Goal: Transaction & Acquisition: Book appointment/travel/reservation

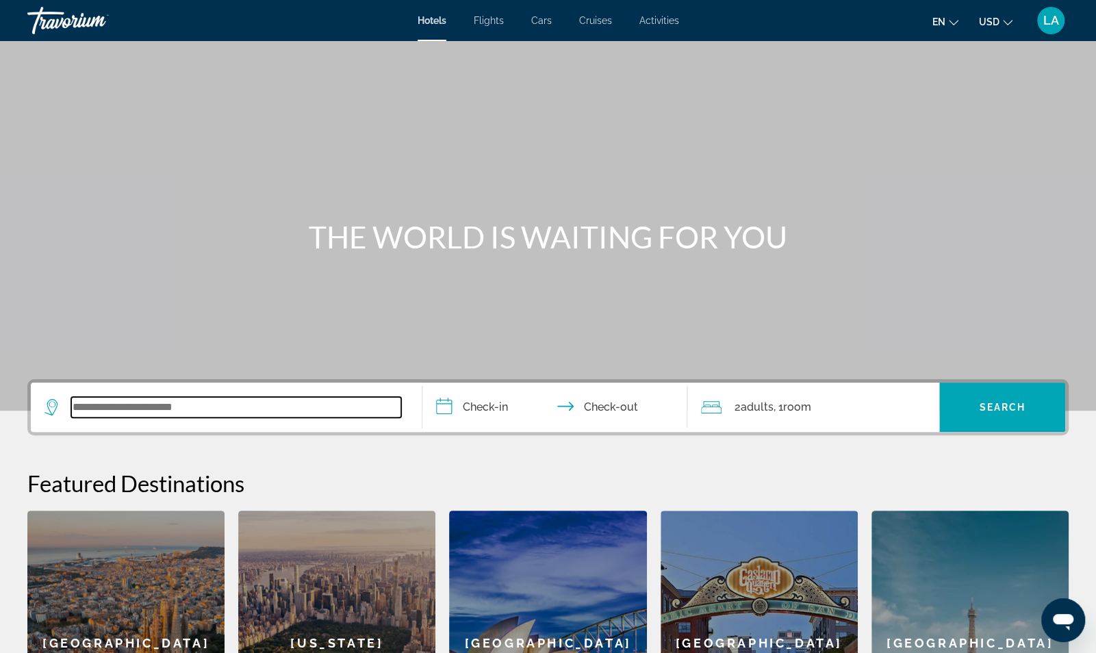
click at [308, 403] on input "Search widget" at bounding box center [236, 407] width 330 height 21
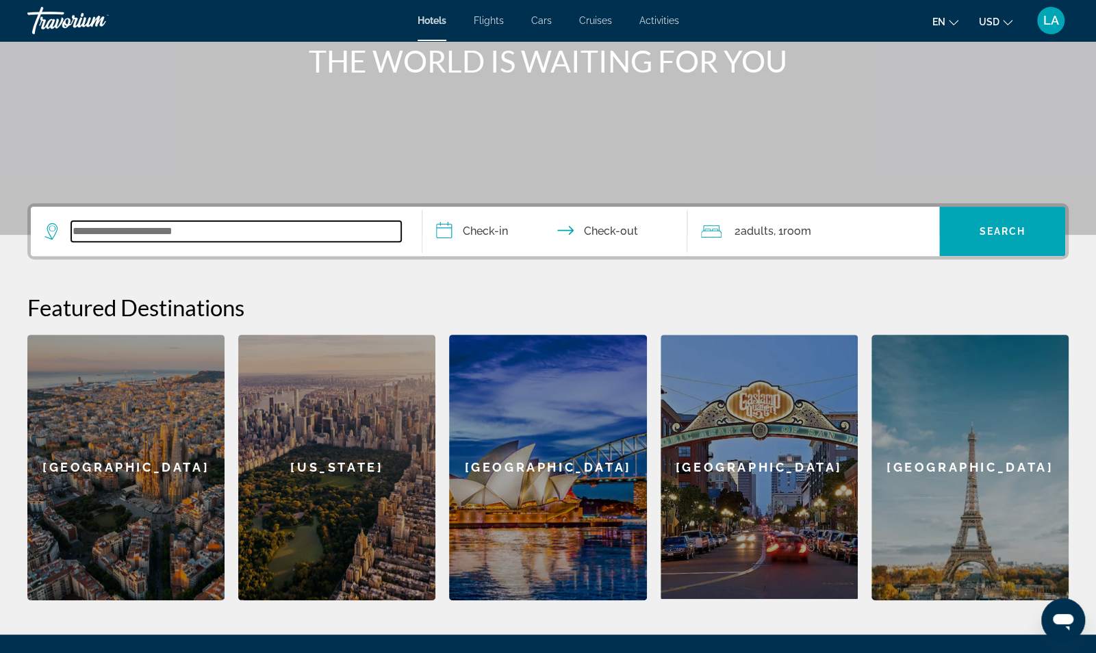
scroll to position [324, 0]
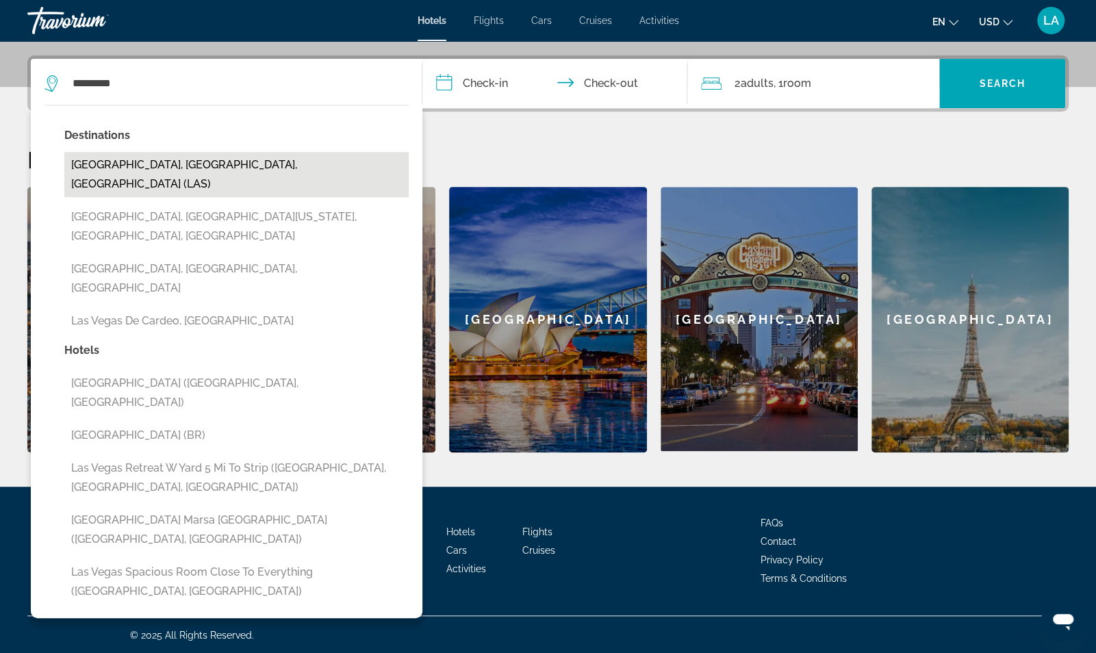
click at [275, 166] on button "Las Vegas, NV, United States (LAS)" at bounding box center [236, 174] width 344 height 45
type input "**********"
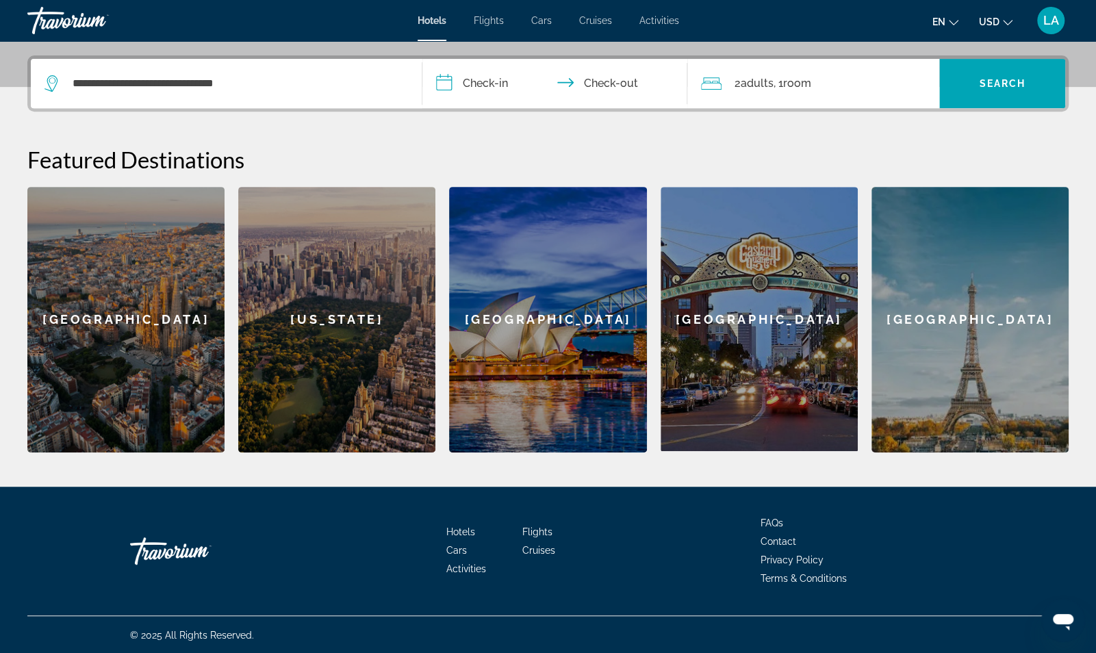
click at [444, 84] on input "**********" at bounding box center [558, 85] width 271 height 53
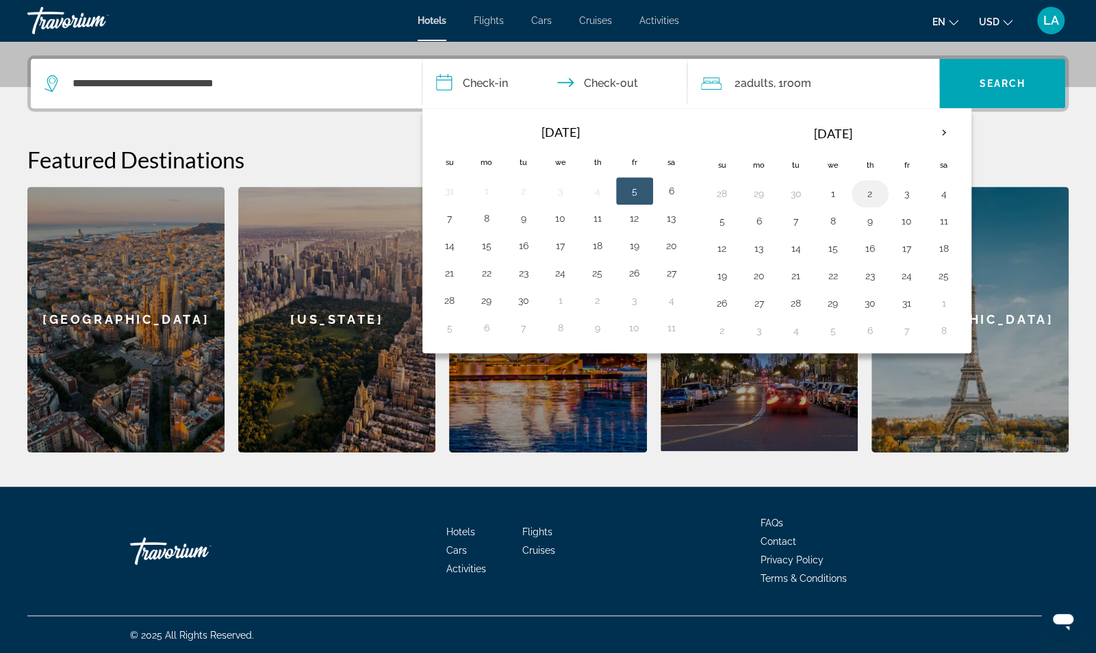
click at [859, 189] on button "2" at bounding box center [870, 193] width 22 height 19
click at [718, 220] on button "5" at bounding box center [723, 221] width 22 height 19
type input "**********"
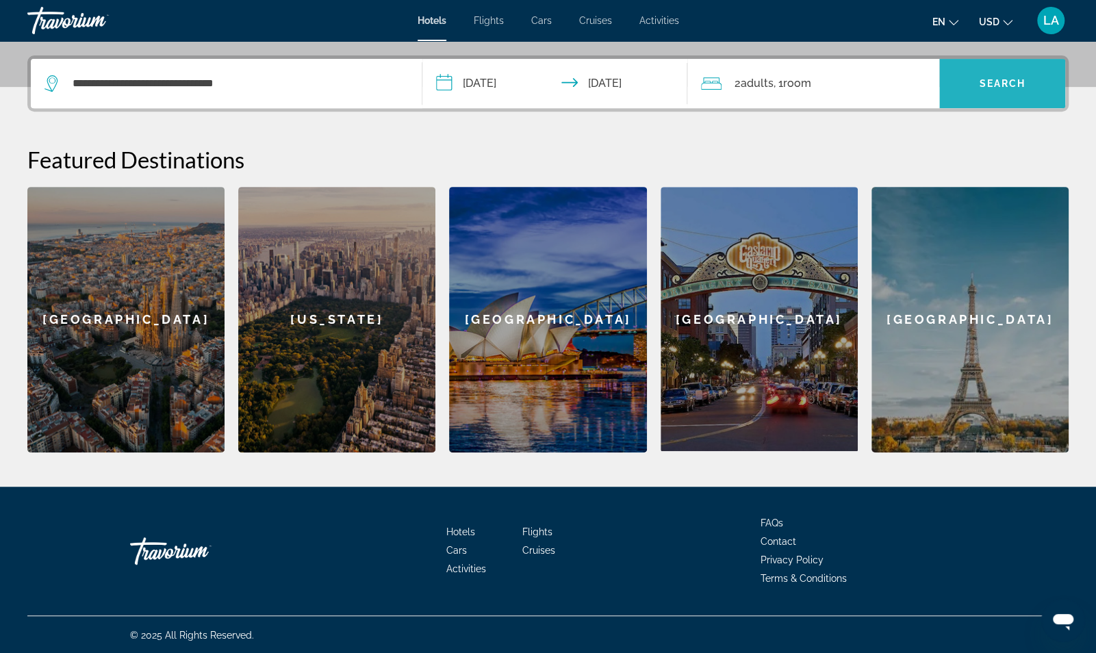
click at [988, 84] on span "Search" at bounding box center [1002, 83] width 47 height 11
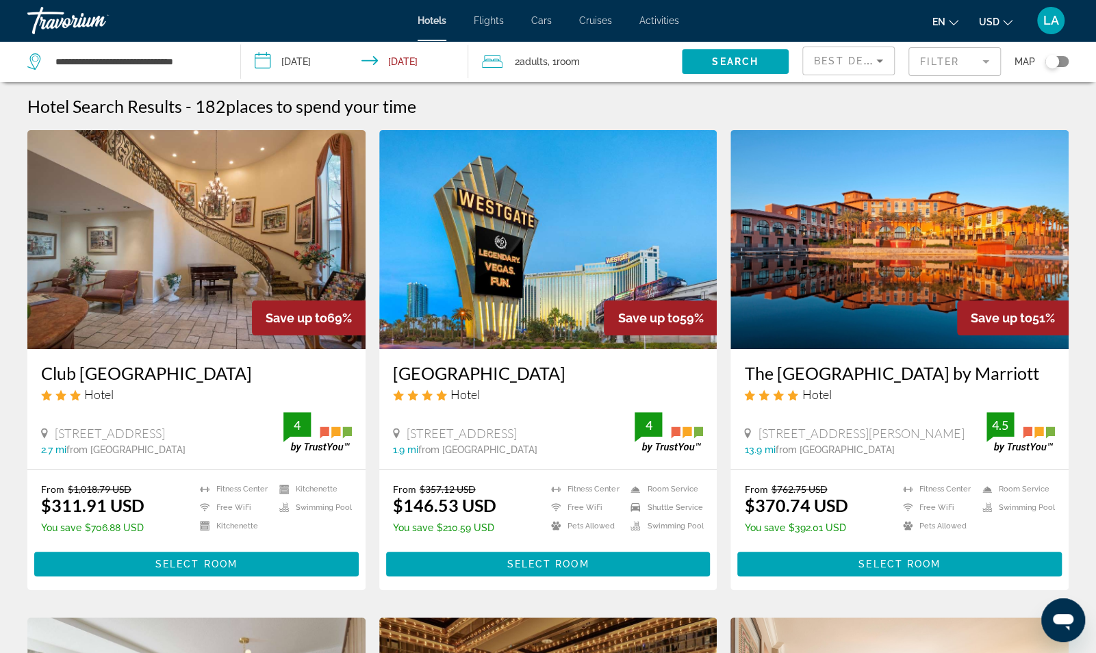
click at [874, 250] on img "Main content" at bounding box center [900, 239] width 338 height 219
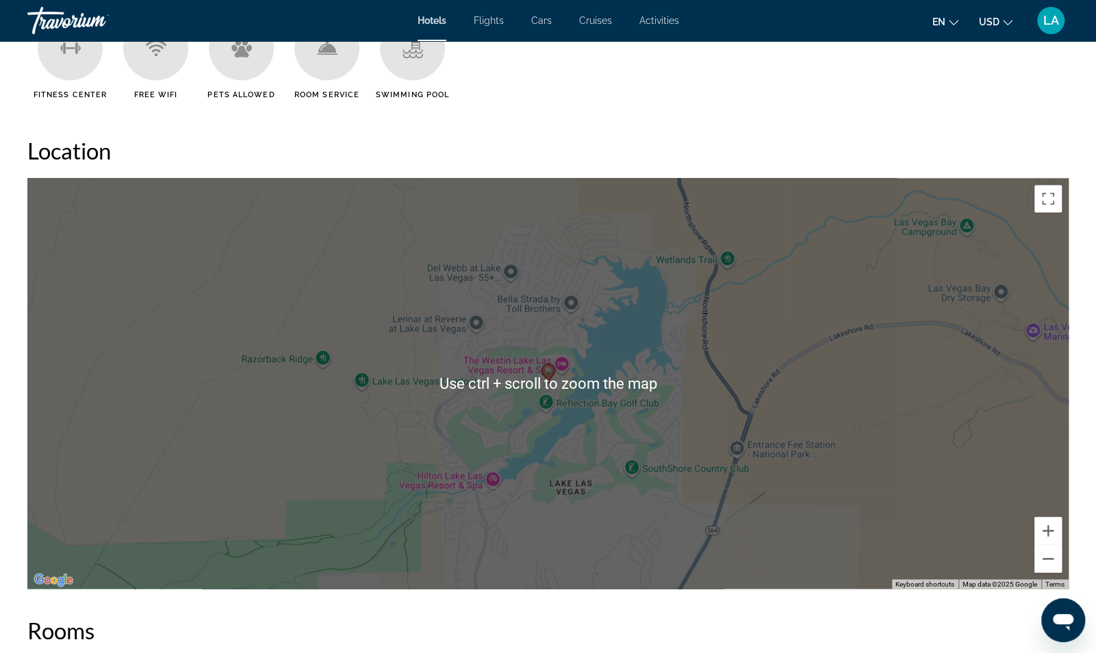
scroll to position [1202, 0]
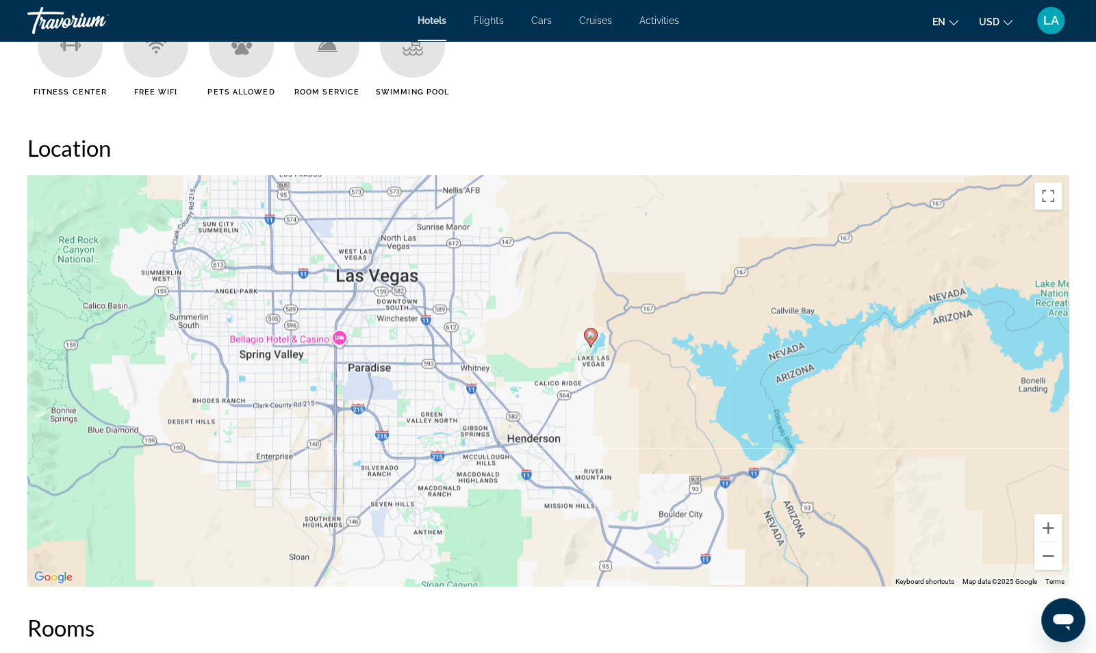
drag, startPoint x: 470, startPoint y: 418, endPoint x: 542, endPoint y: 335, distance: 109.8
click at [542, 335] on div "To activate drag with keyboard, press Alt + Enter. Once in keyboard drag state,…" at bounding box center [548, 380] width 1042 height 411
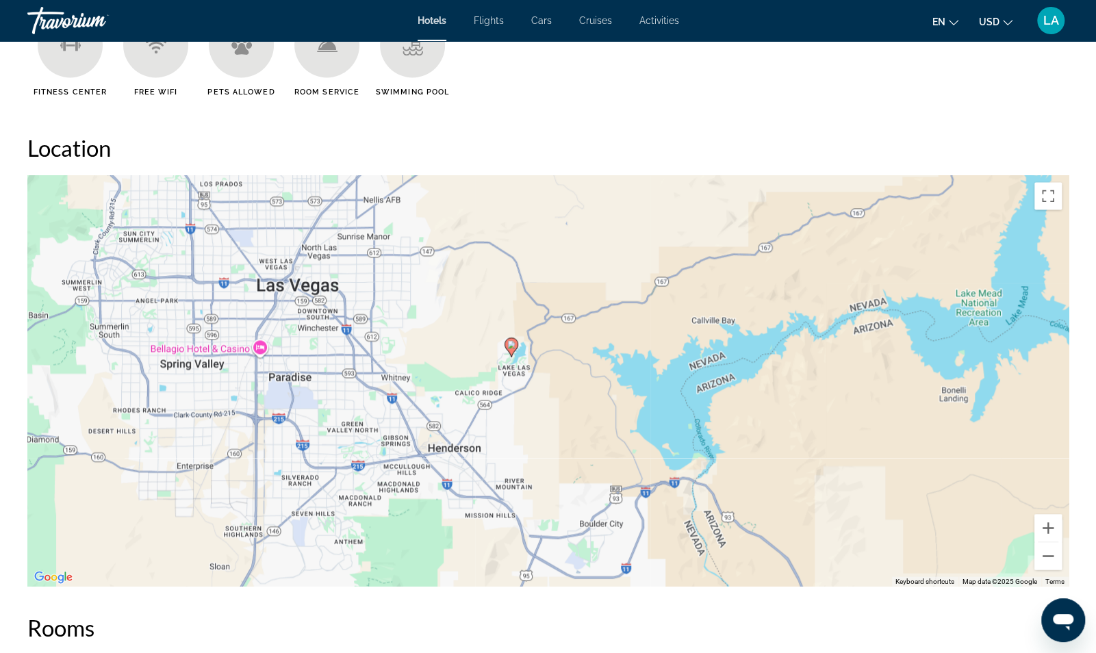
drag, startPoint x: 542, startPoint y: 335, endPoint x: 457, endPoint y: 340, distance: 85.1
click at [457, 340] on div "To activate drag with keyboard, press Alt + Enter. Once in keyboard drag state,…" at bounding box center [548, 380] width 1042 height 411
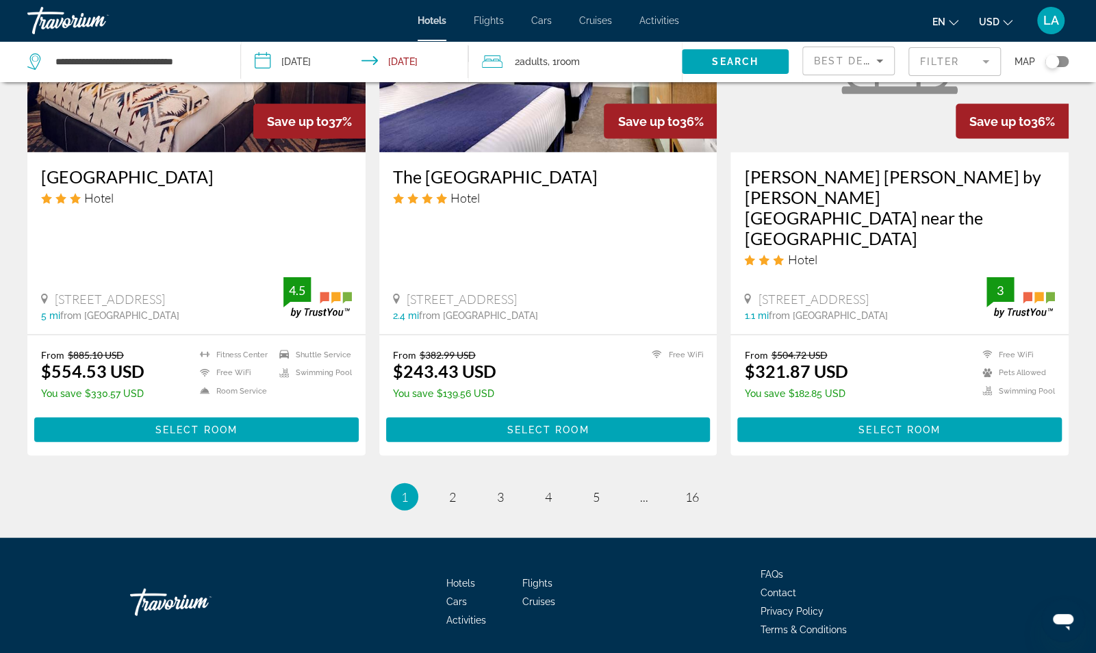
scroll to position [1711, 0]
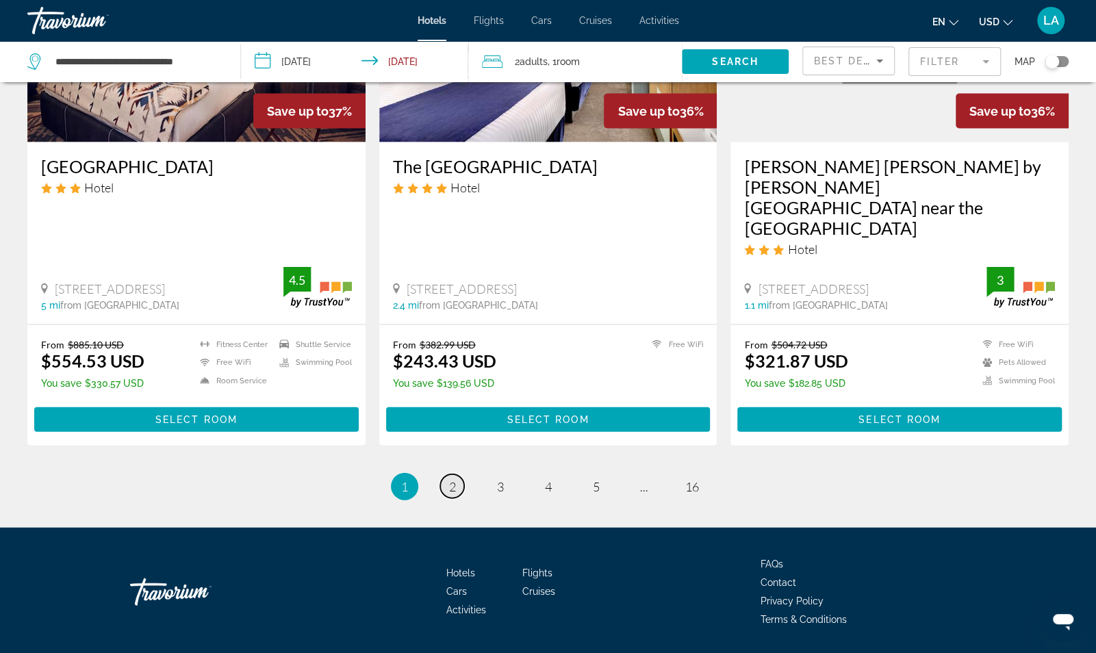
click at [447, 475] on link "page 2" at bounding box center [452, 487] width 24 height 24
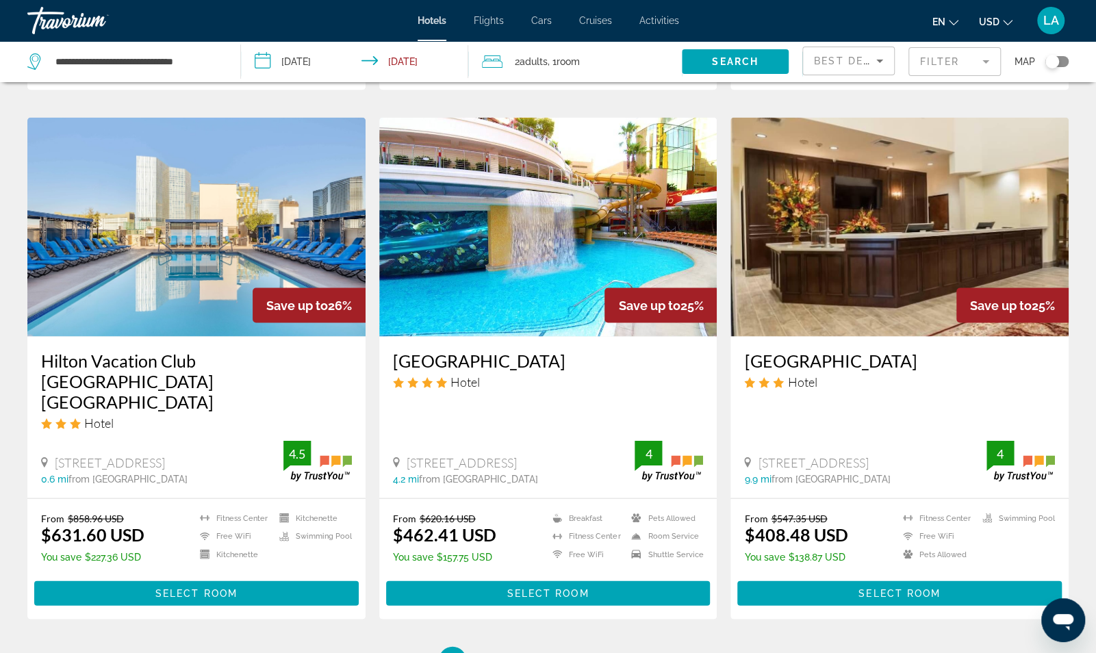
scroll to position [1576, 0]
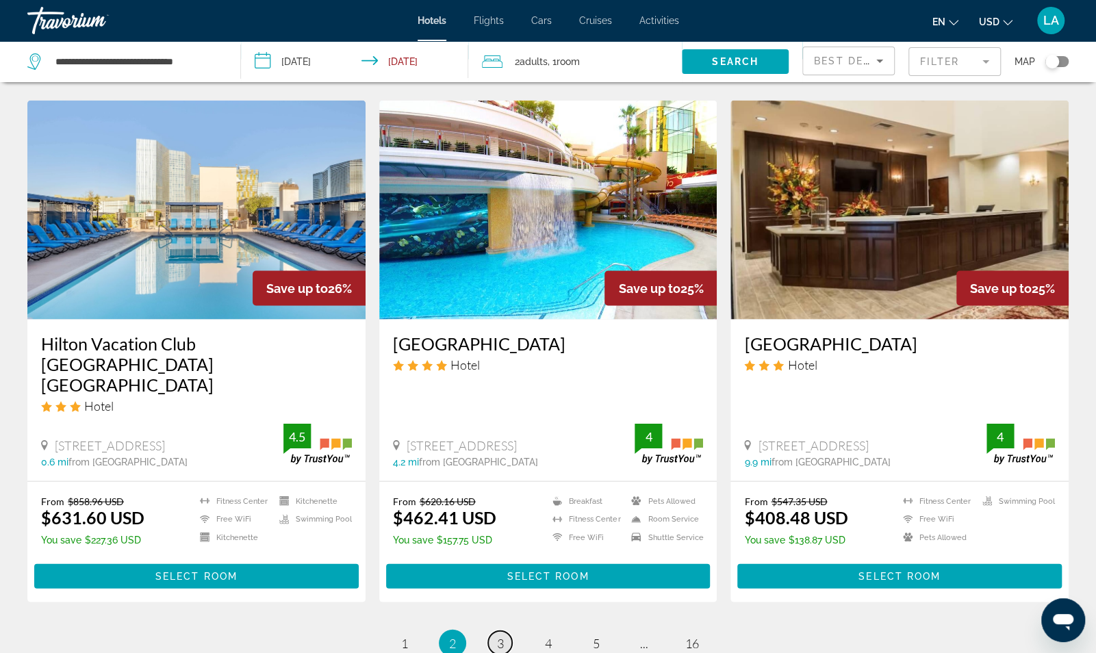
click at [494, 631] on link "page 3" at bounding box center [500, 643] width 24 height 24
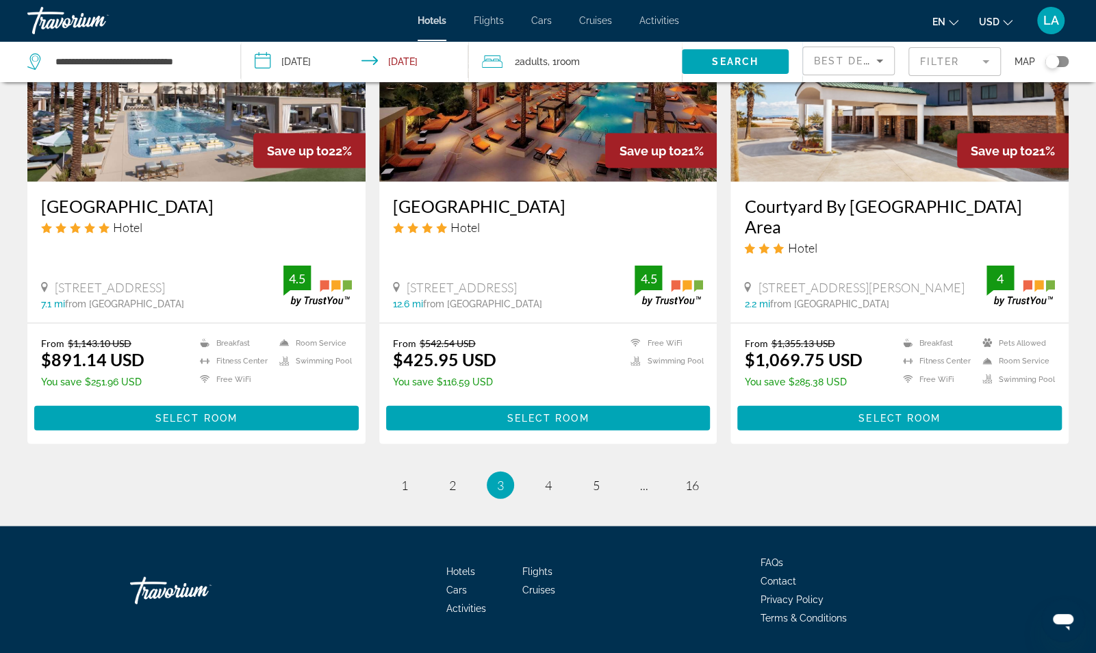
scroll to position [1691, 0]
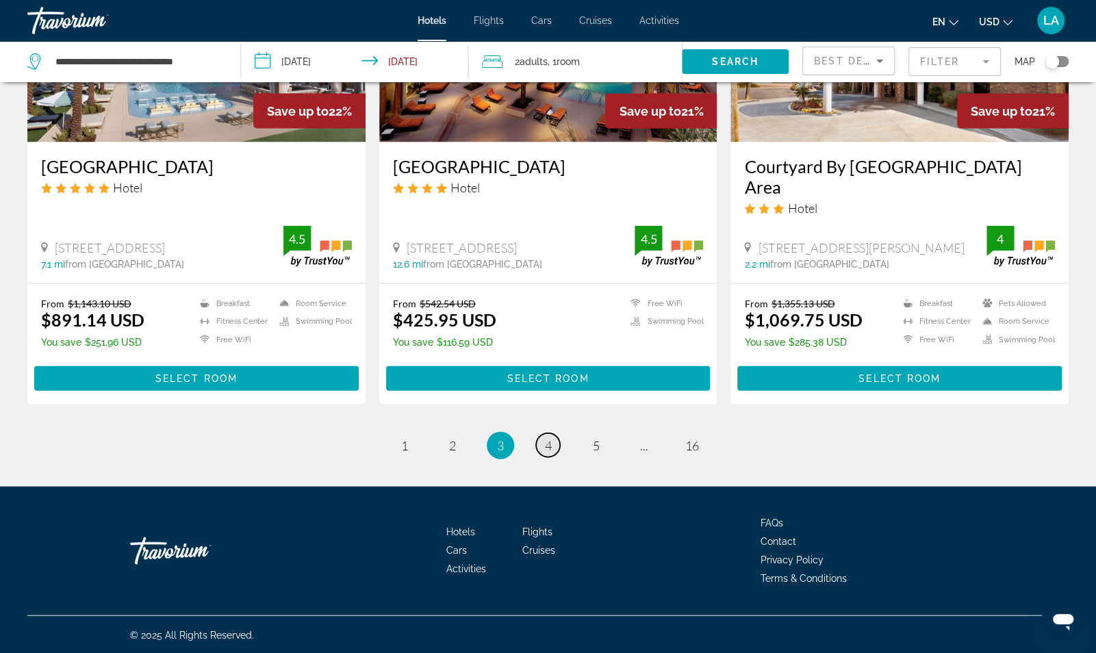
click at [549, 451] on span "4" at bounding box center [548, 445] width 7 height 15
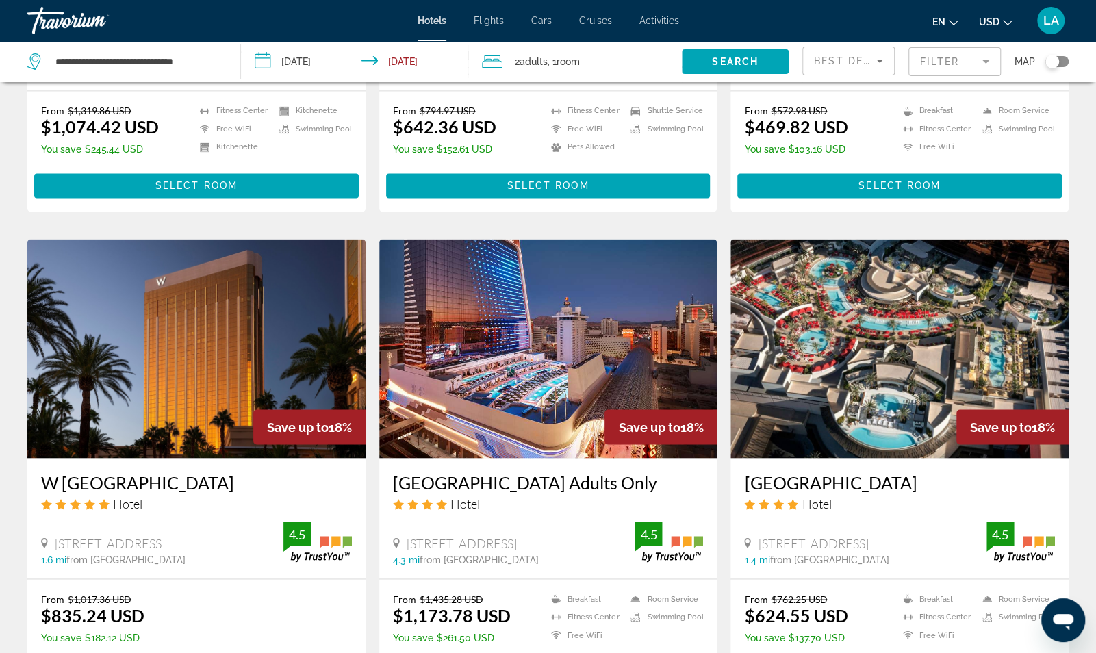
scroll to position [1676, 0]
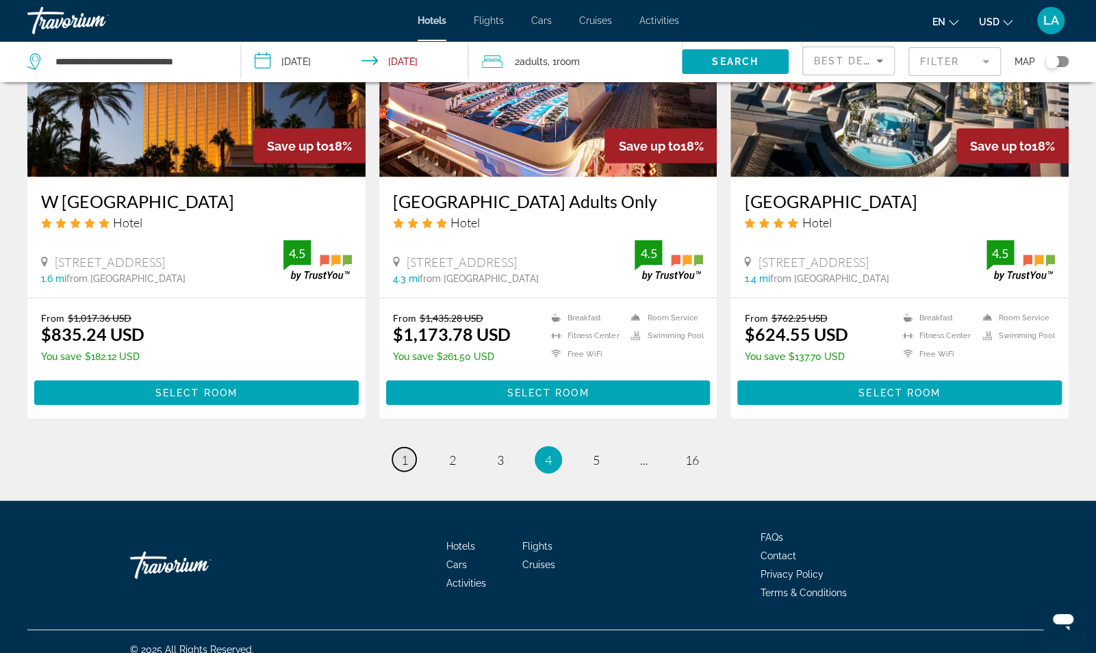
click at [399, 448] on link "page 1" at bounding box center [404, 460] width 24 height 24
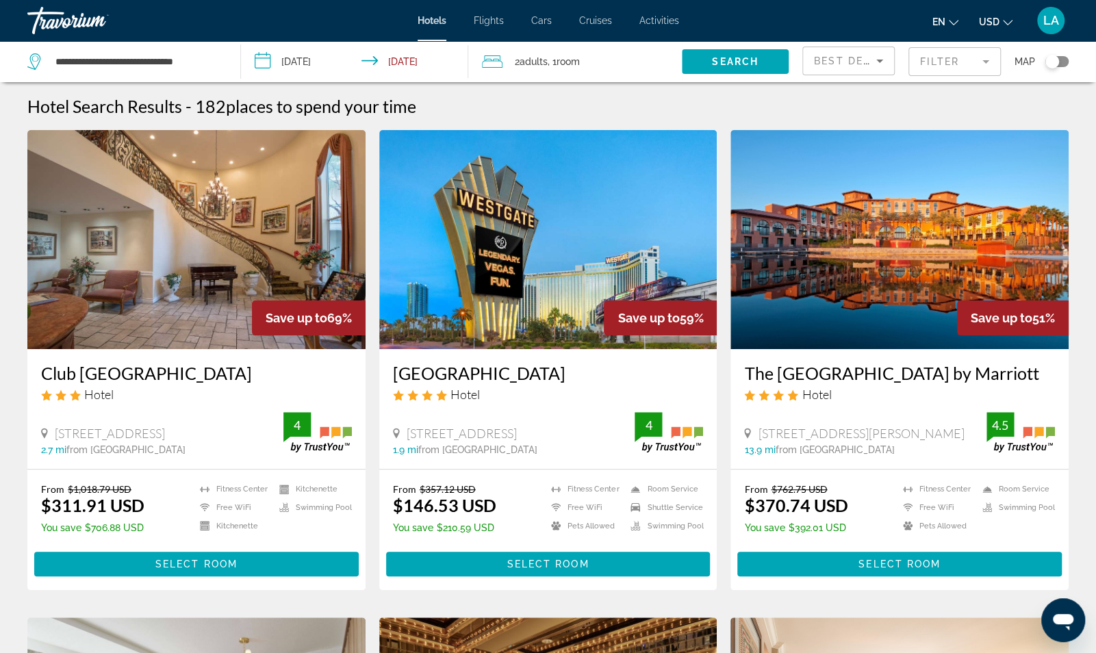
click at [494, 376] on h3 "[GEOGRAPHIC_DATA]" at bounding box center [548, 373] width 311 height 21
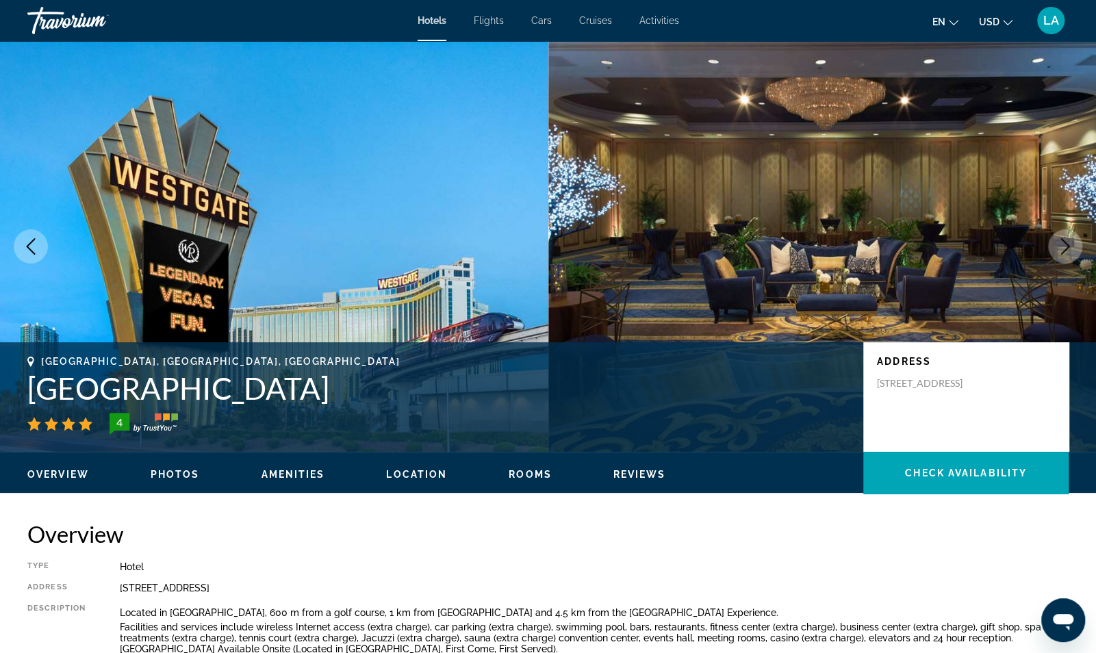
click at [1054, 246] on button "Next image" at bounding box center [1065, 246] width 34 height 34
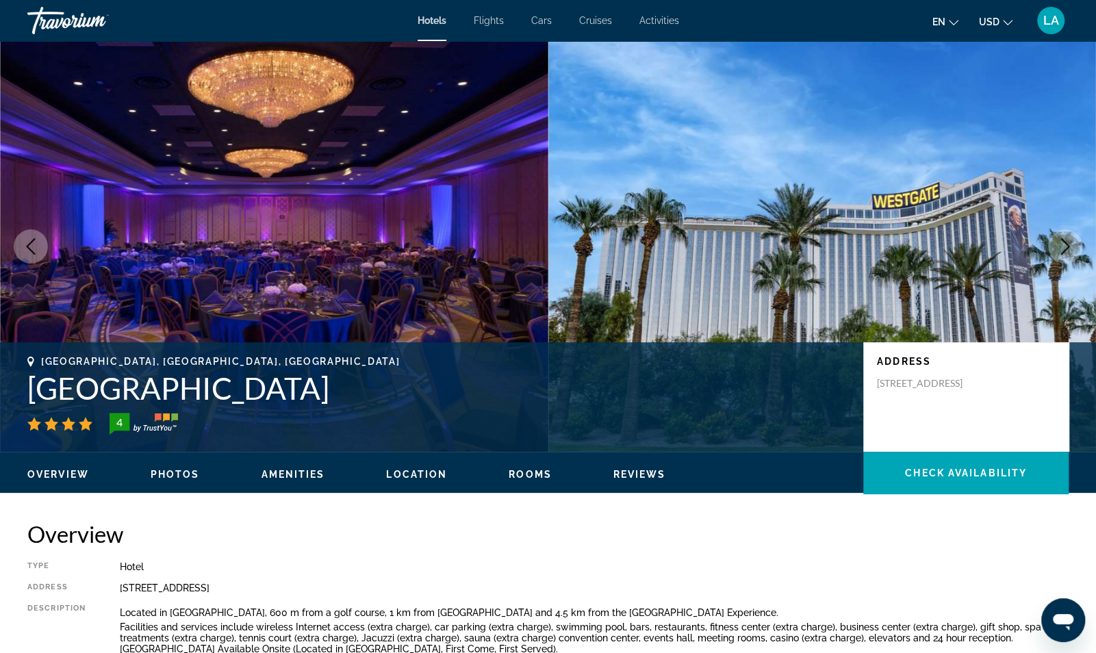
click at [1066, 244] on icon "Next image" at bounding box center [1065, 246] width 16 height 16
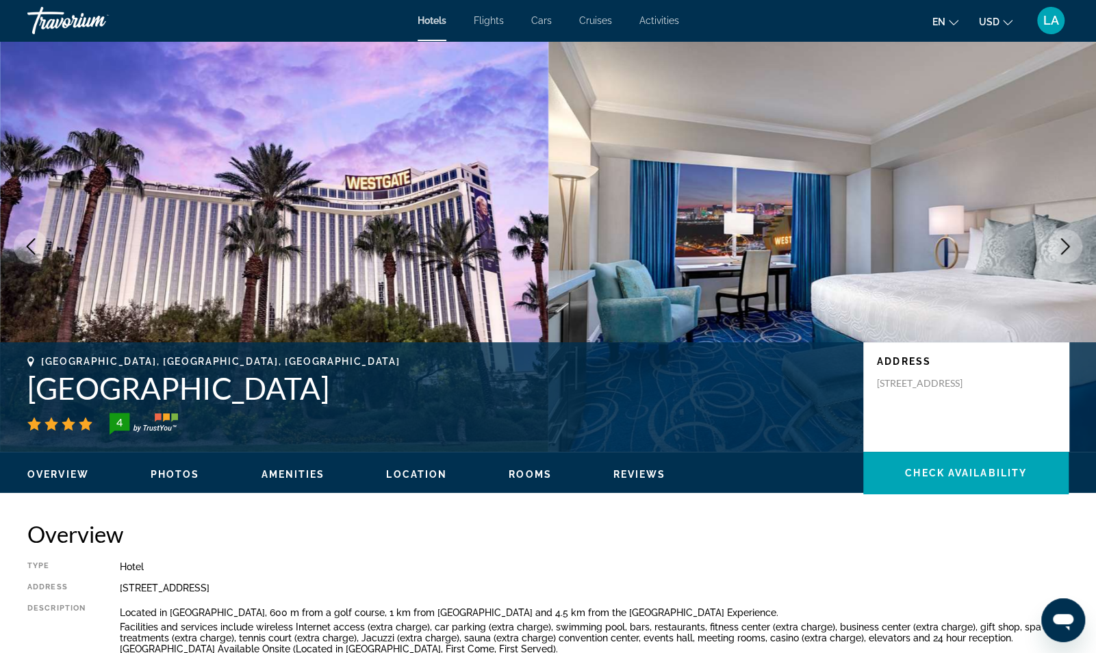
click at [1066, 244] on icon "Next image" at bounding box center [1065, 246] width 16 height 16
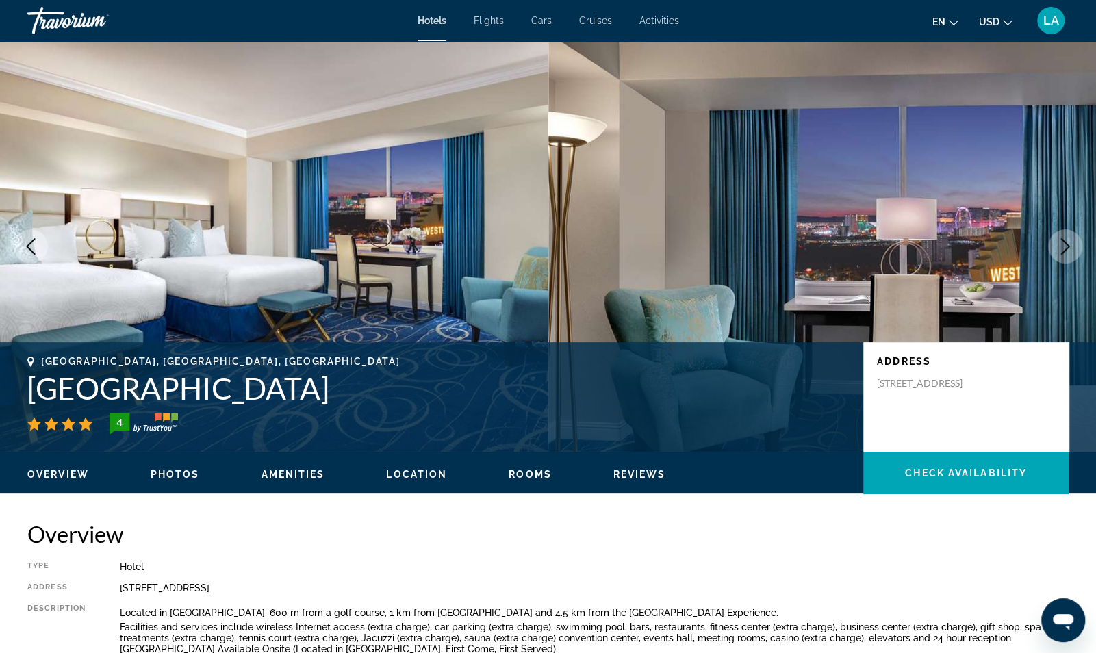
click at [1066, 244] on icon "Next image" at bounding box center [1065, 246] width 16 height 16
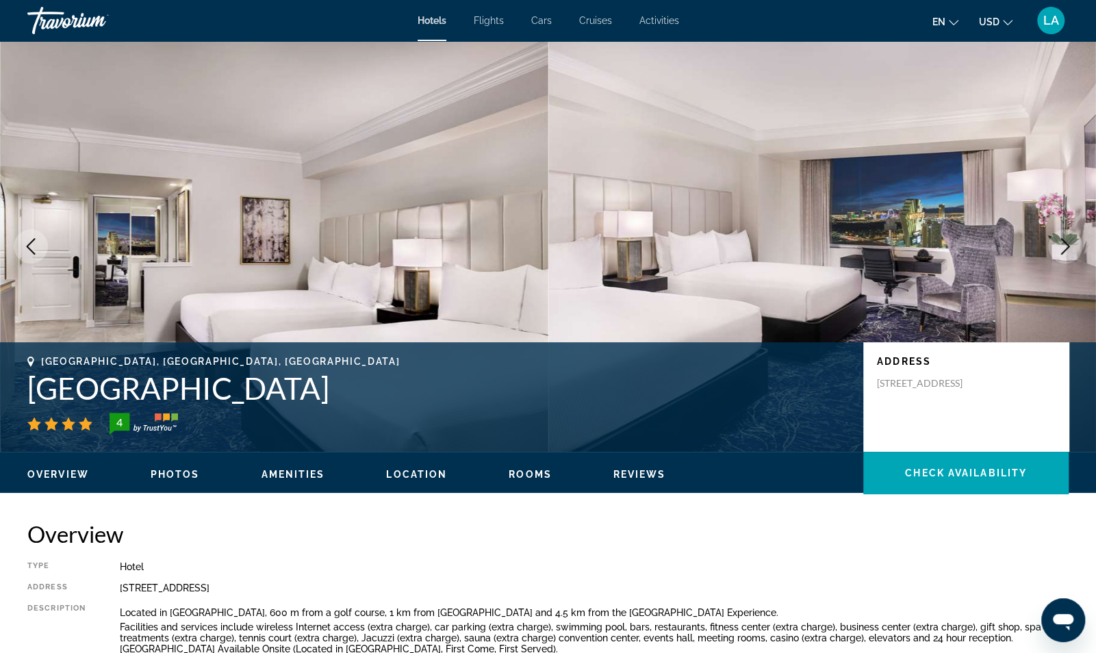
click at [1066, 244] on icon "Next image" at bounding box center [1065, 246] width 16 height 16
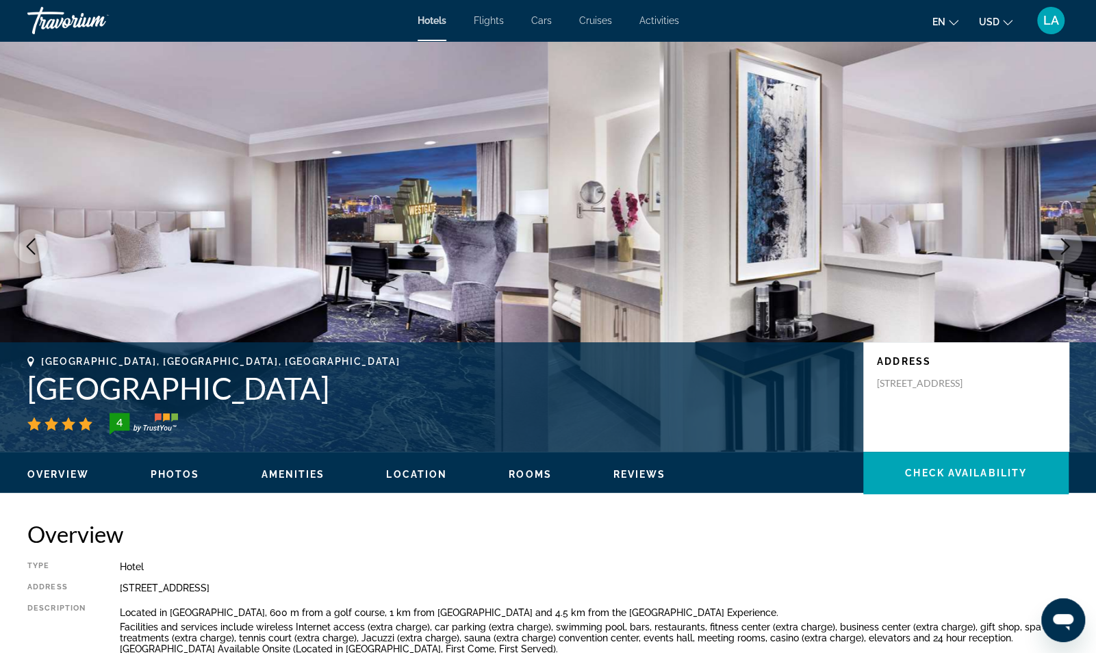
click at [1066, 244] on icon "Next image" at bounding box center [1065, 246] width 16 height 16
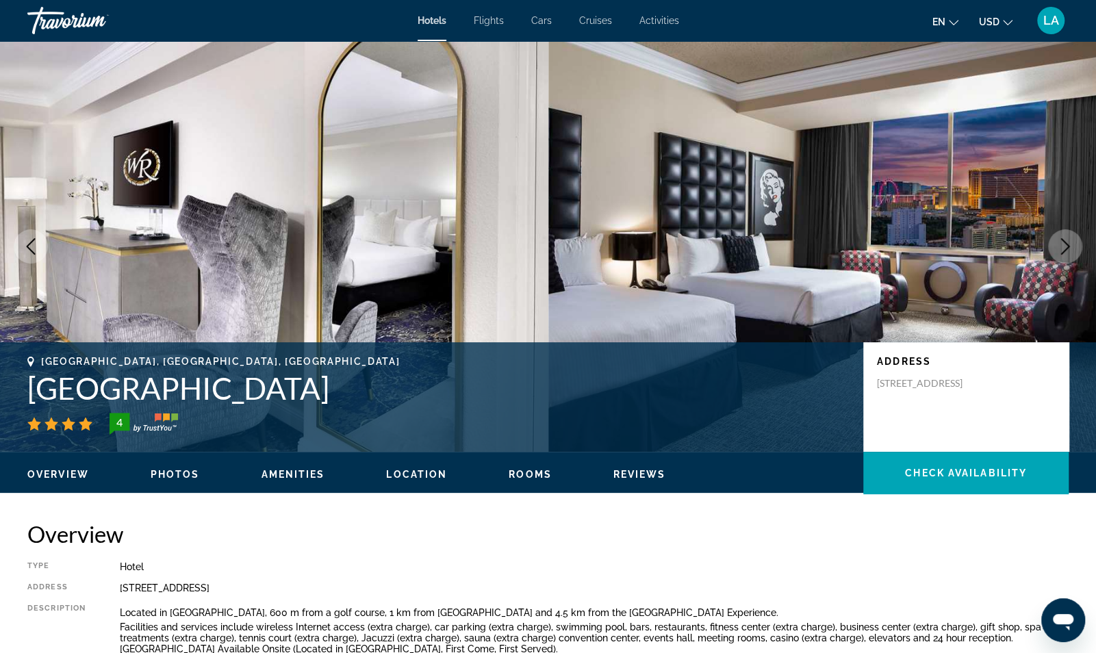
click at [1072, 249] on icon "Next image" at bounding box center [1065, 246] width 16 height 16
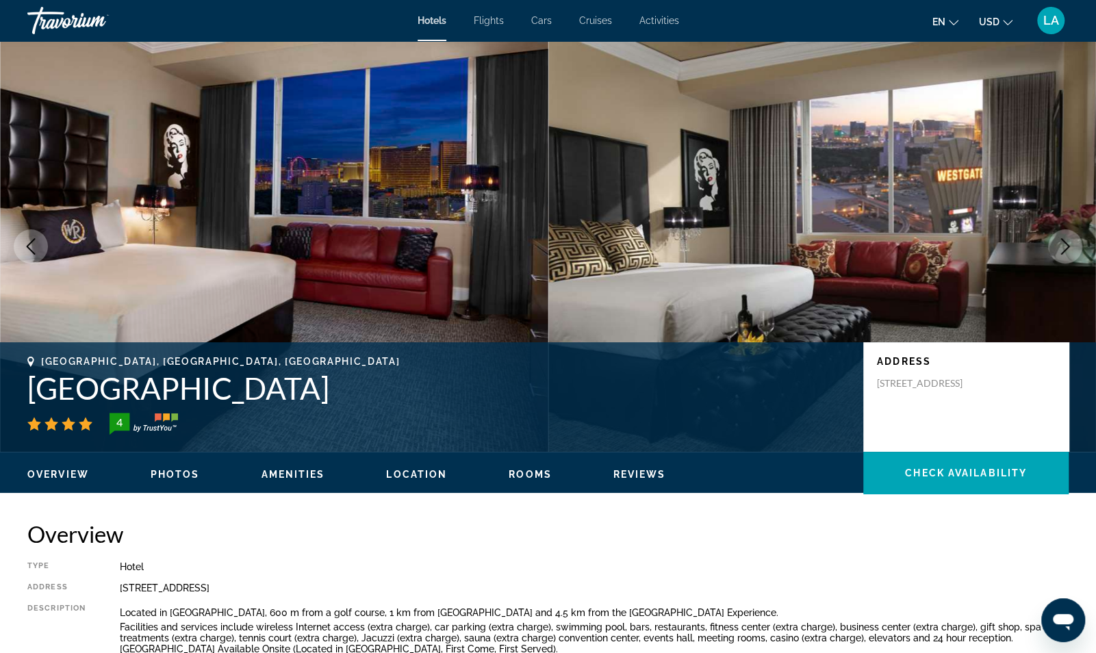
click at [1077, 253] on button "Next image" at bounding box center [1065, 246] width 34 height 34
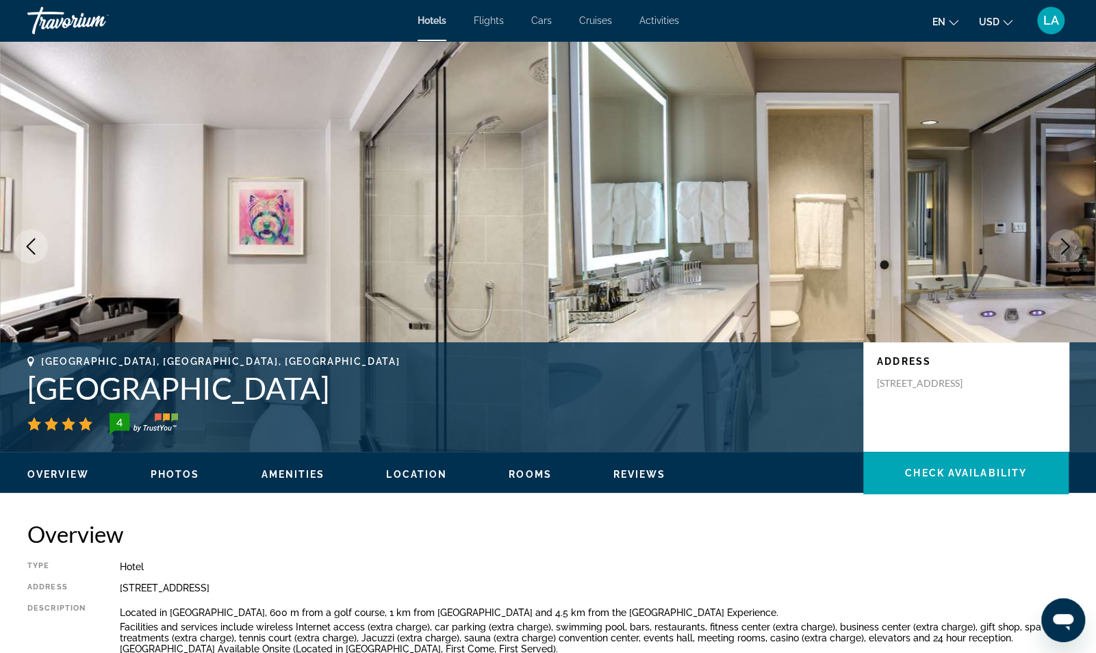
click at [1075, 251] on button "Next image" at bounding box center [1065, 246] width 34 height 34
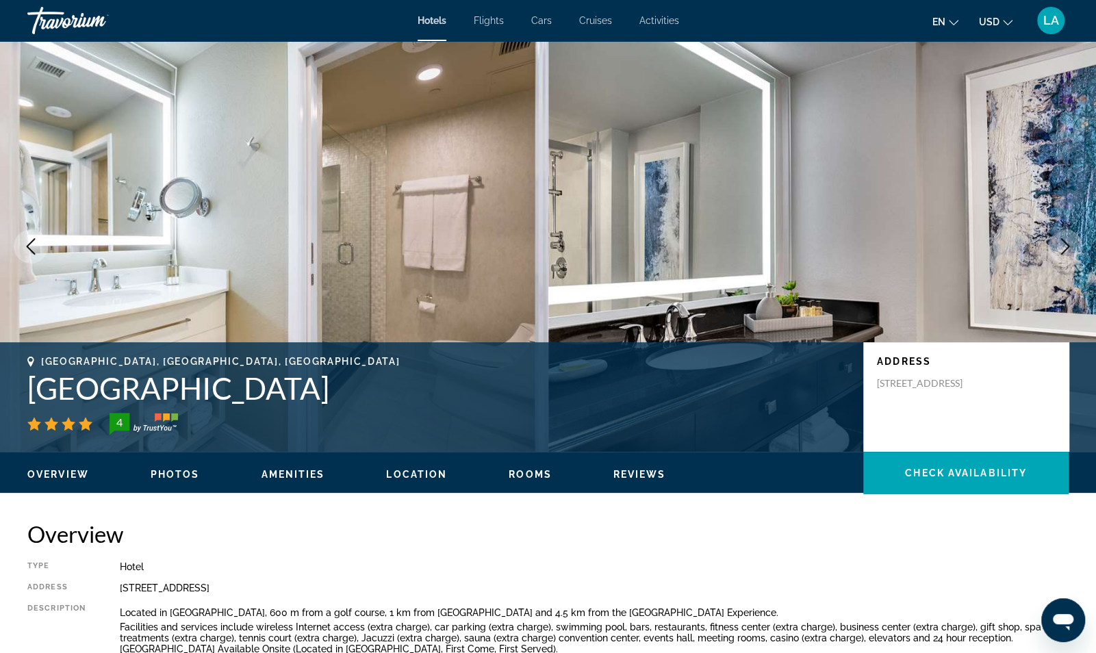
click at [1075, 251] on button "Next image" at bounding box center [1065, 246] width 34 height 34
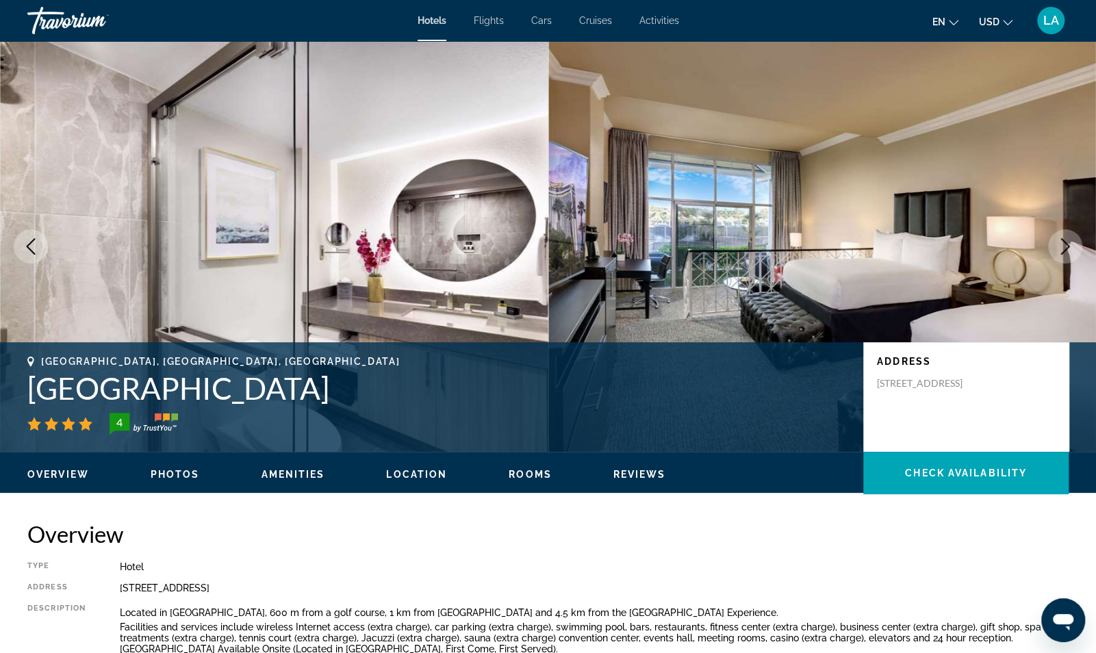
click at [1075, 251] on button "Next image" at bounding box center [1065, 246] width 34 height 34
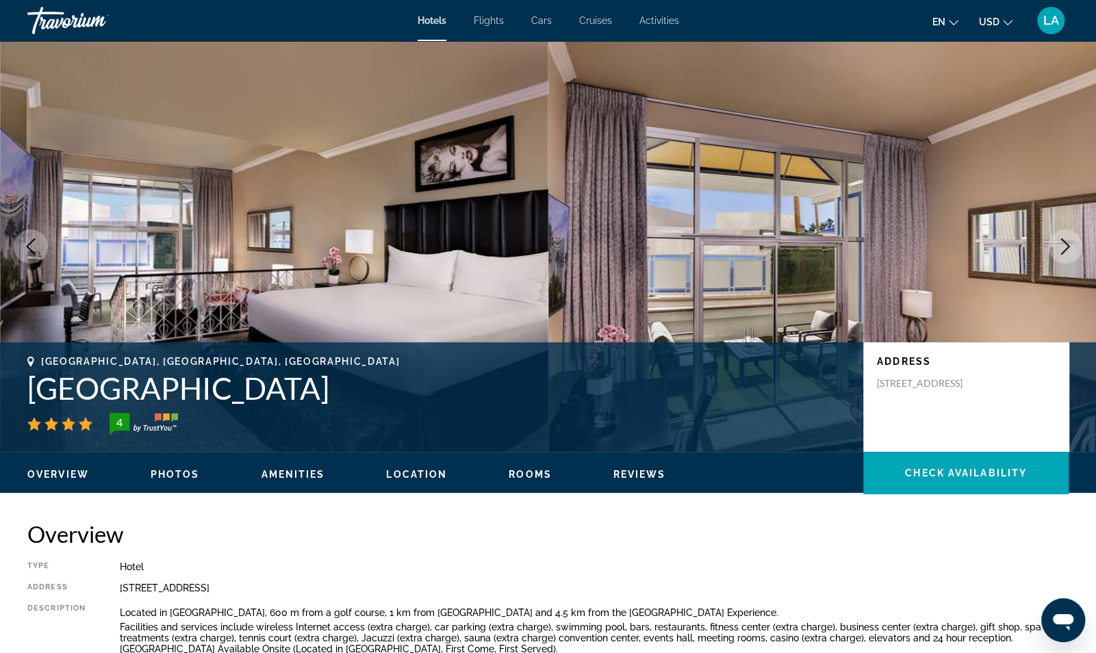
click at [1075, 251] on button "Next image" at bounding box center [1065, 246] width 34 height 34
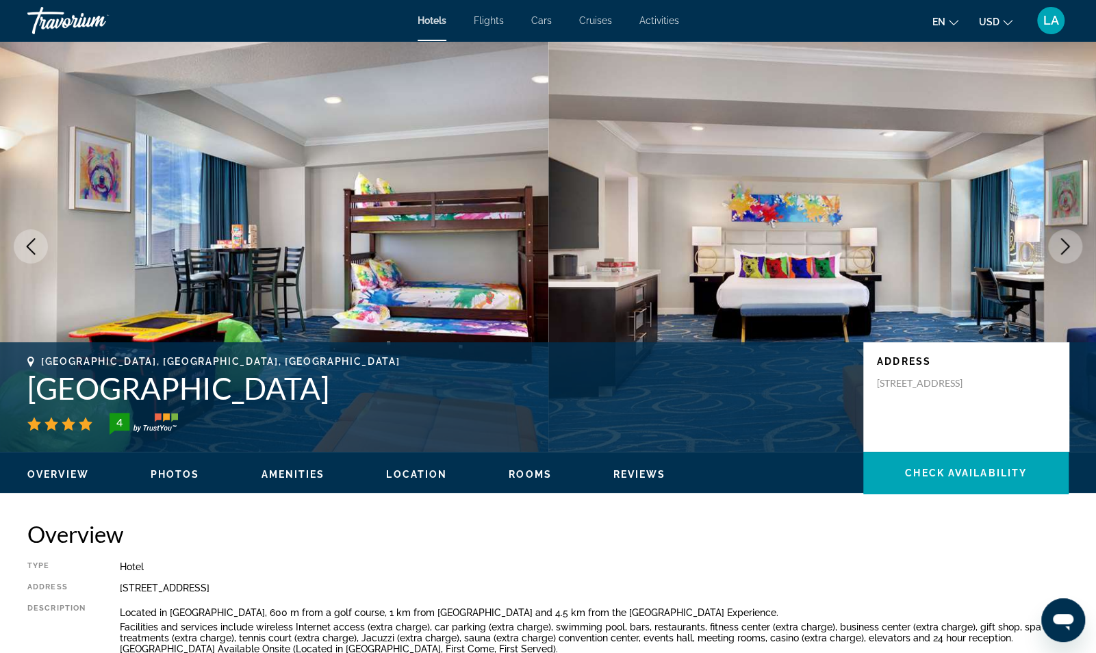
click at [1079, 260] on img "Main content" at bounding box center [823, 246] width 549 height 411
click at [1063, 249] on icon "Next image" at bounding box center [1065, 246] width 16 height 16
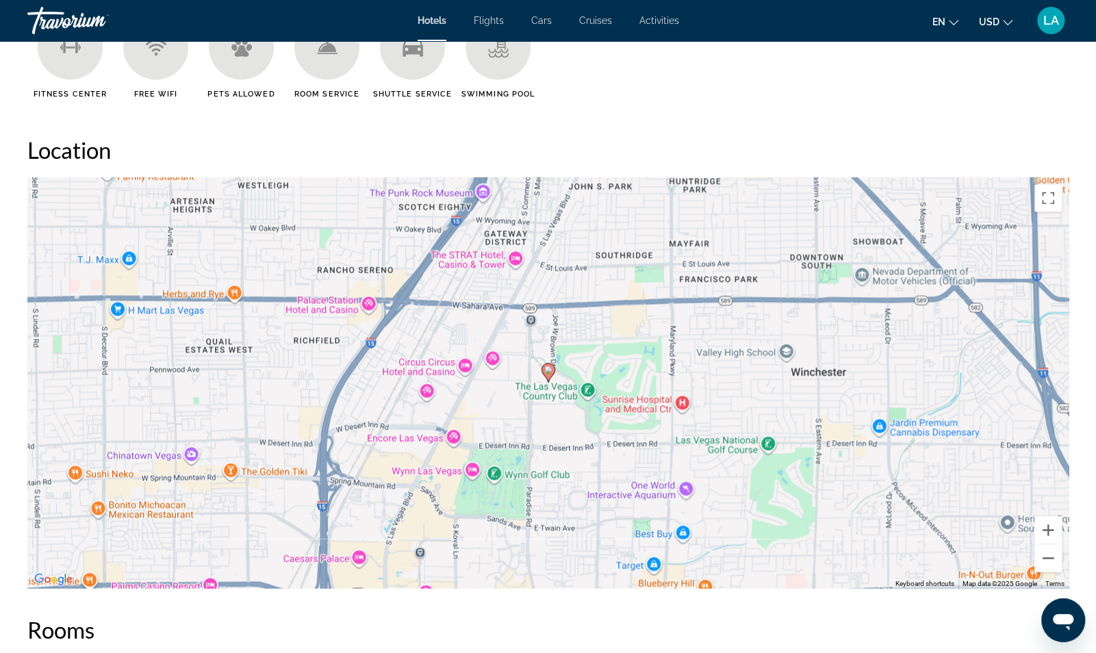
scroll to position [1488, 0]
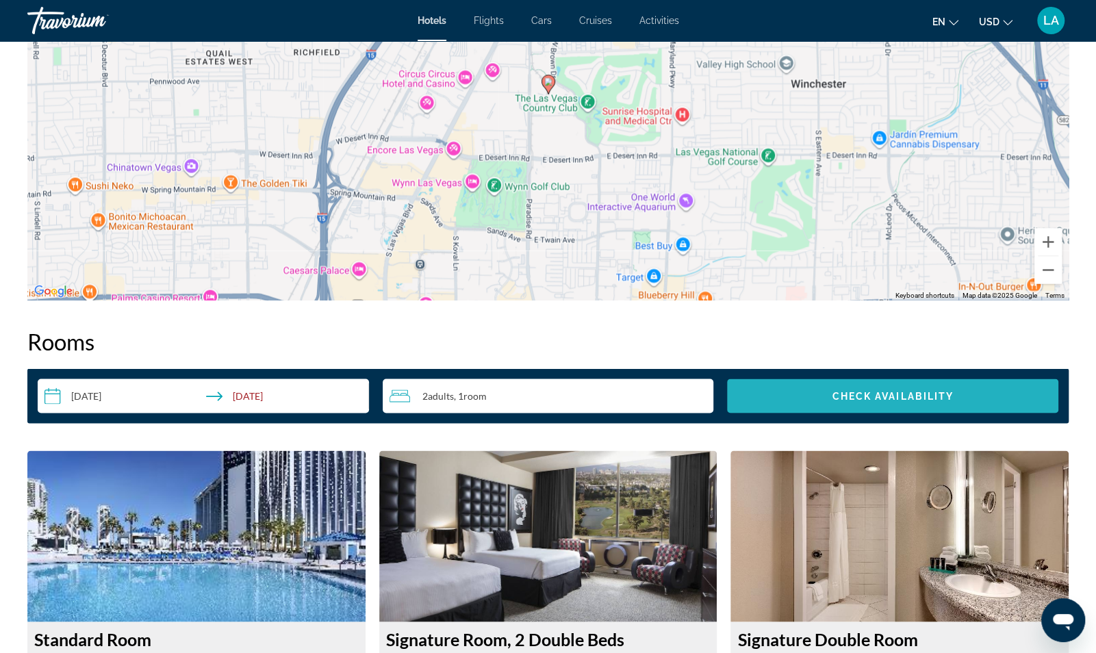
click at [907, 397] on span "Check Availability" at bounding box center [893, 395] width 122 height 11
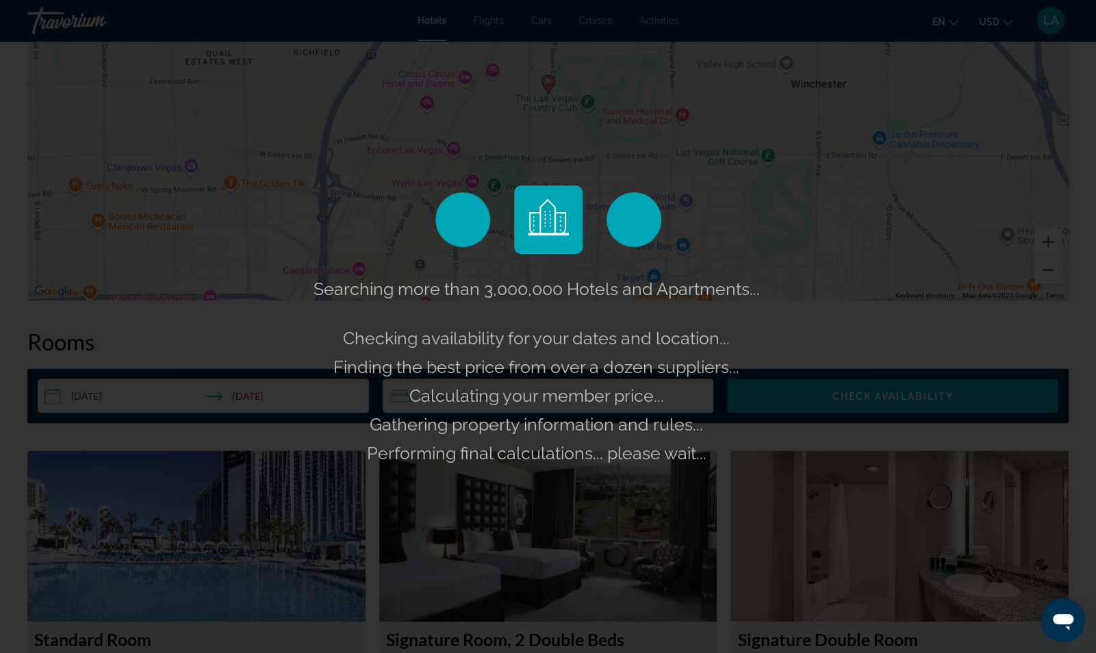
click at [907, 397] on div "Searching more than 3,000,000 Hotels and Apartments... Checking availability fo…" at bounding box center [548, 326] width 1096 height 653
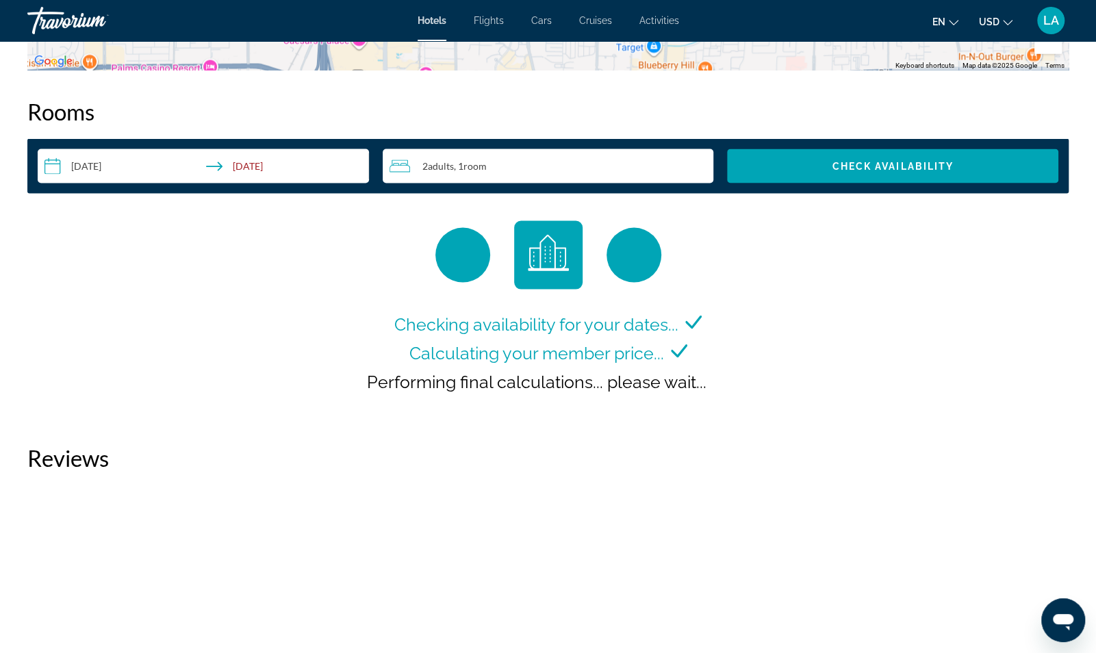
scroll to position [1696, 0]
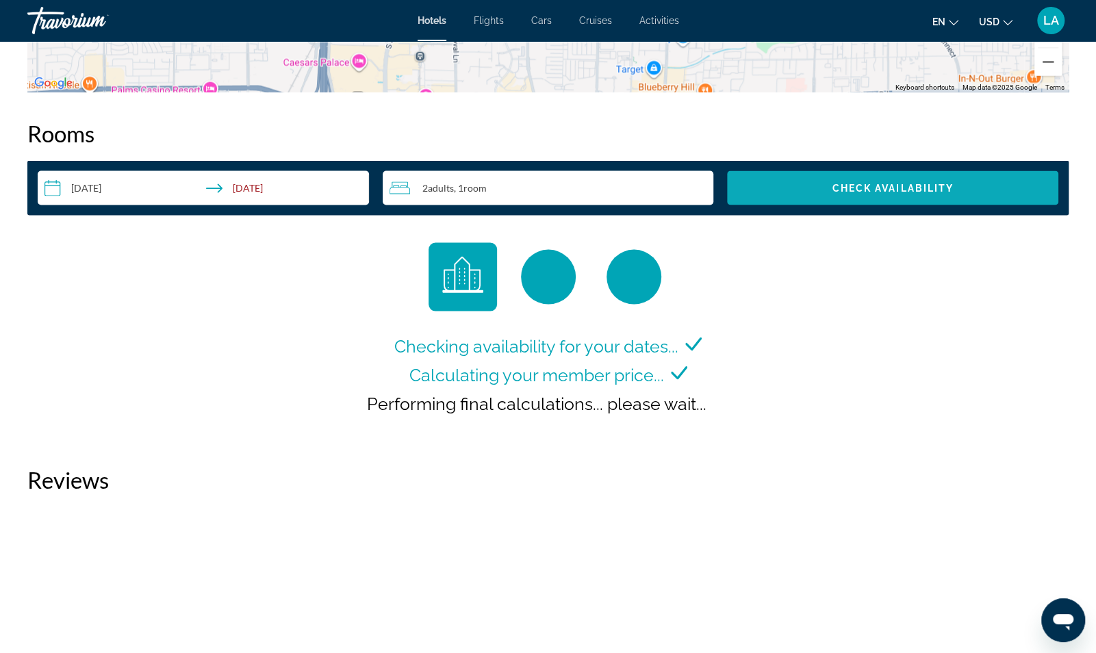
click at [868, 186] on span "Check Availability" at bounding box center [893, 188] width 122 height 11
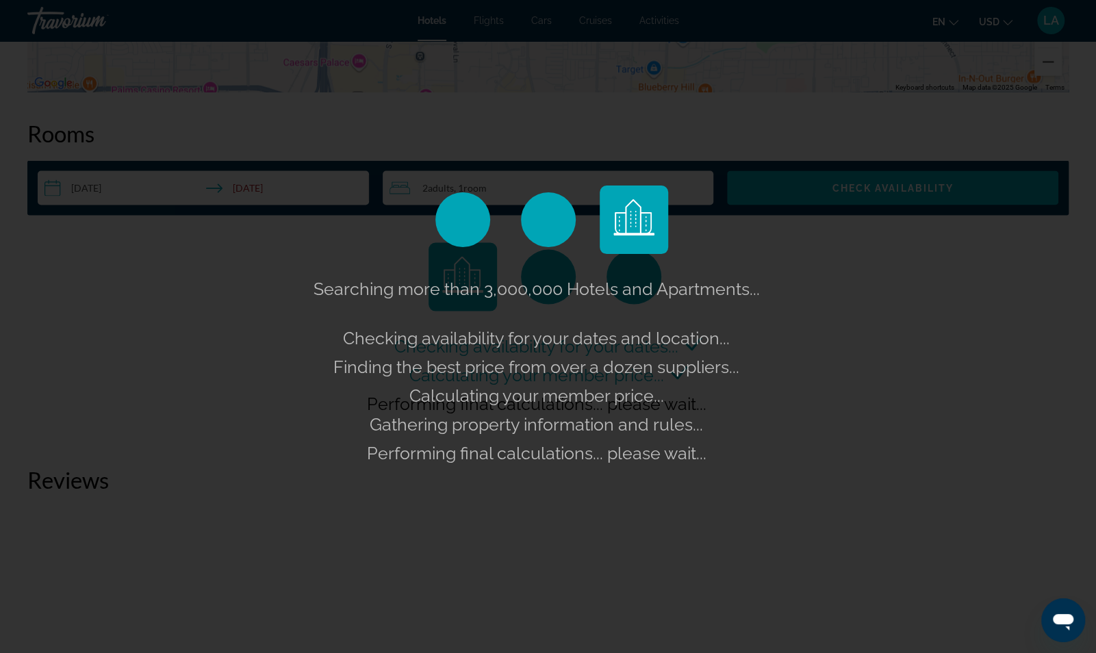
click at [840, 381] on div "Searching more than 3,000,000 Hotels and Apartments... Checking availability fo…" at bounding box center [548, 326] width 1096 height 653
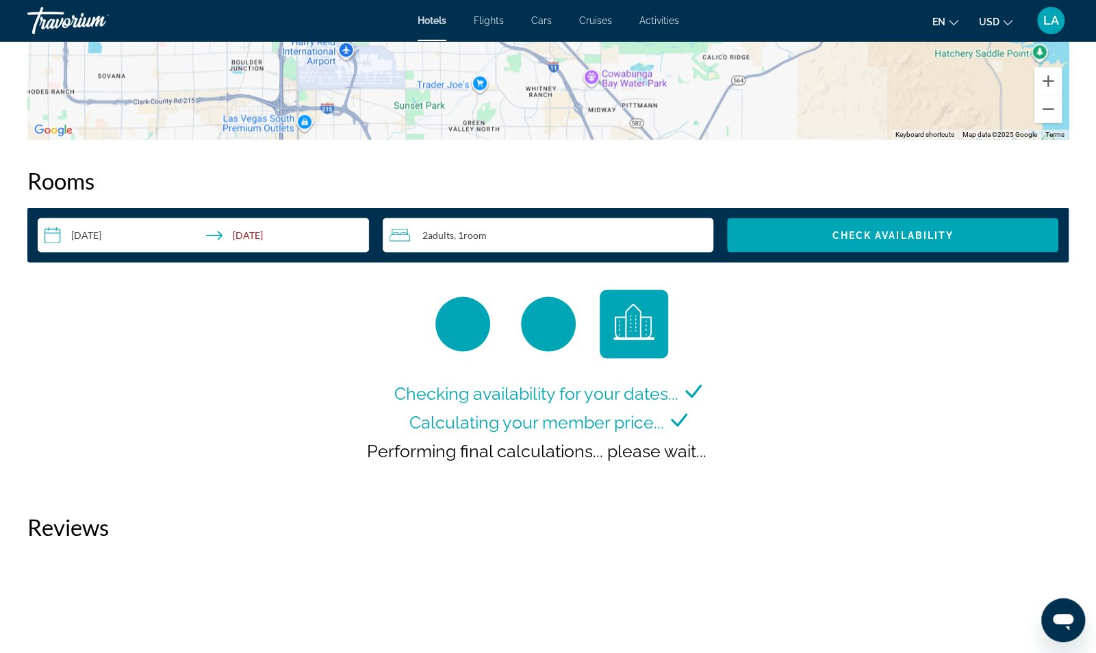
scroll to position [1695, 0]
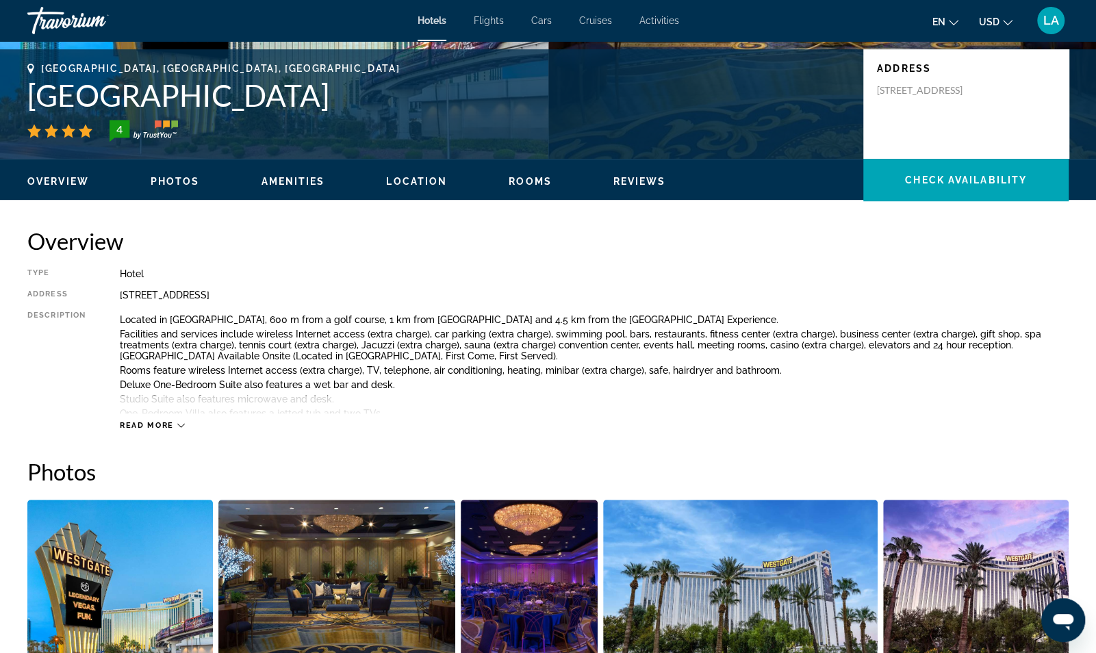
click at [955, 185] on span "Check Availability" at bounding box center [966, 180] width 122 height 11
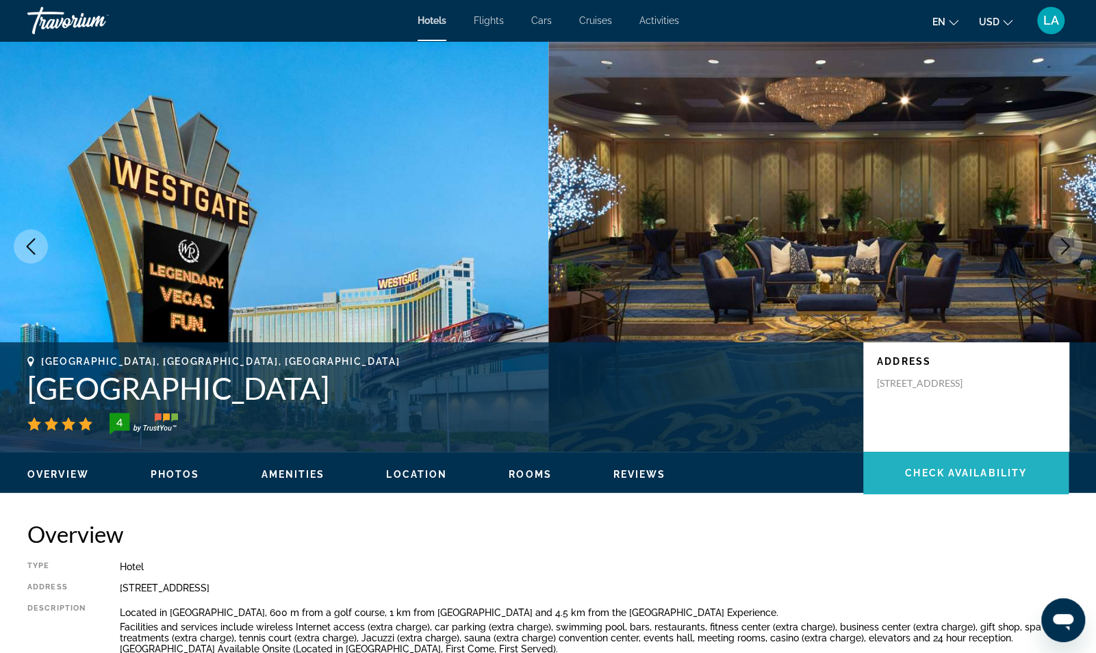
click at [922, 472] on span "Check Availability" at bounding box center [966, 473] width 122 height 11
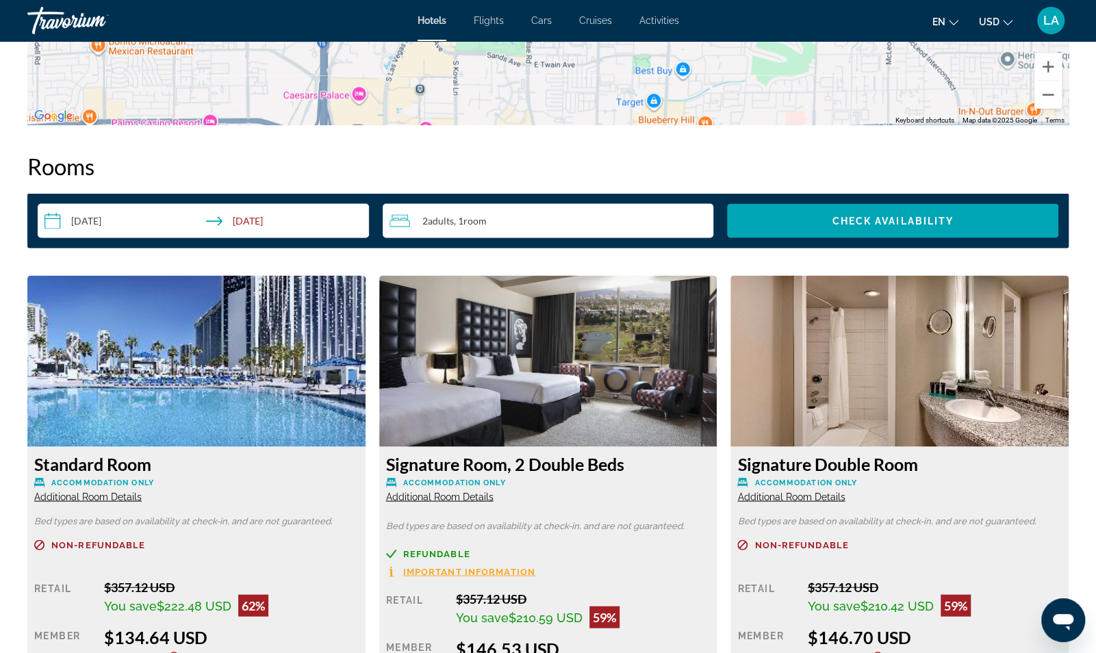
scroll to position [1733, 0]
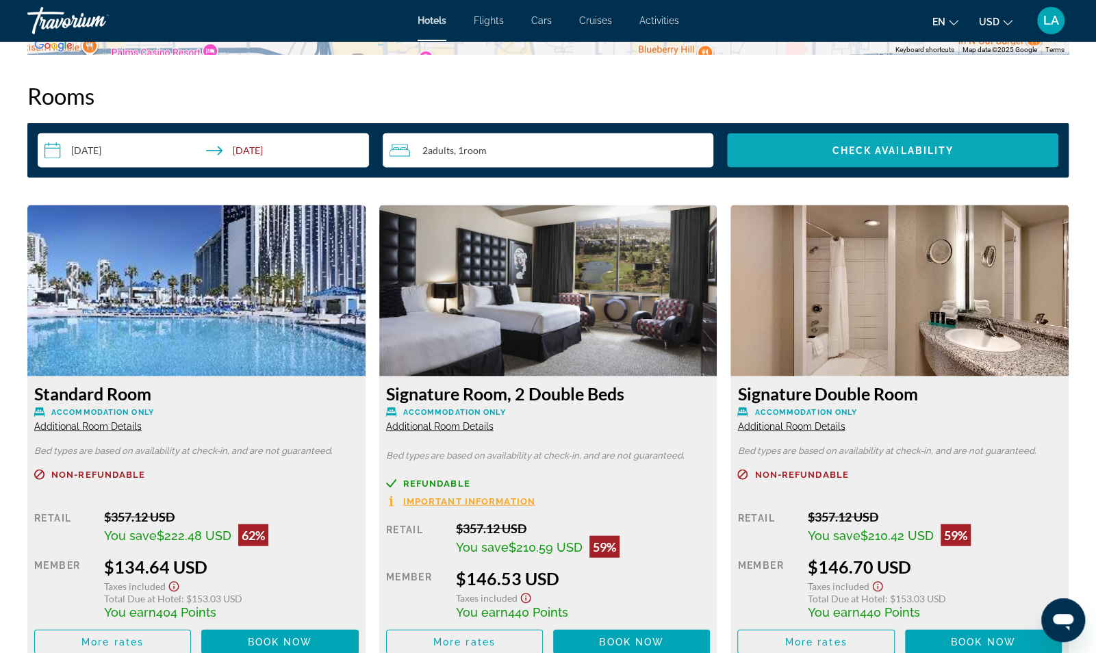
click at [877, 149] on span "Check Availability" at bounding box center [893, 150] width 122 height 11
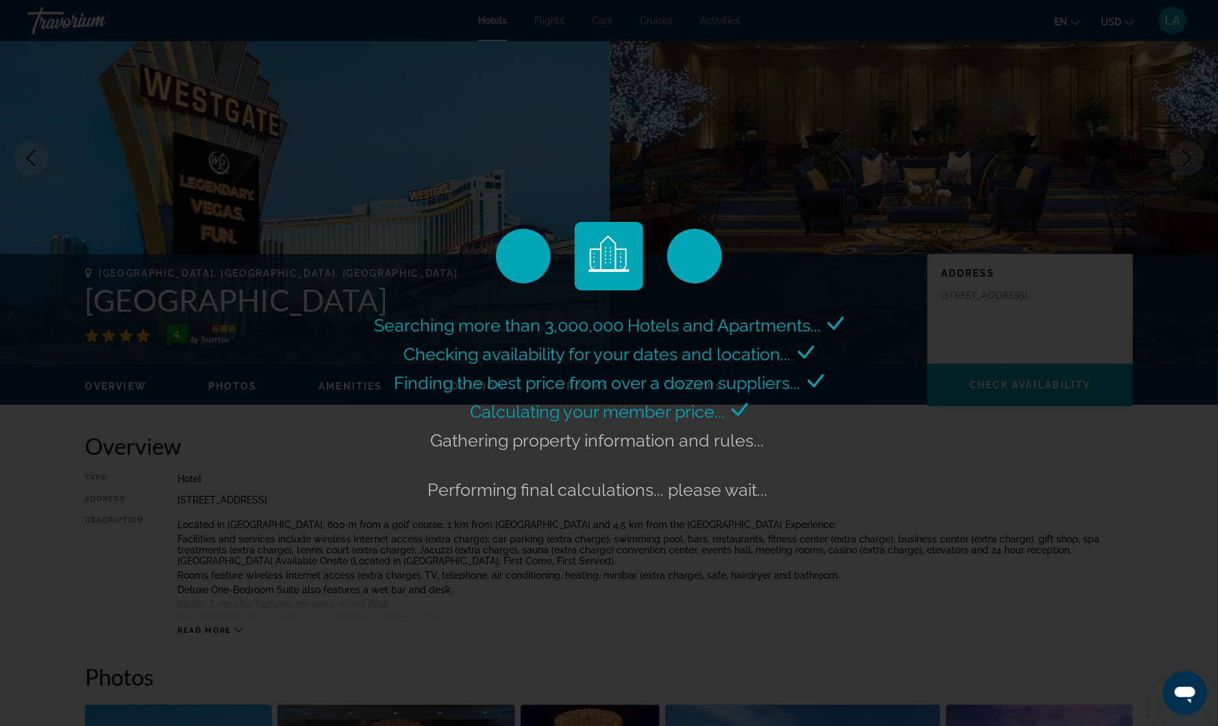
scroll to position [64, 0]
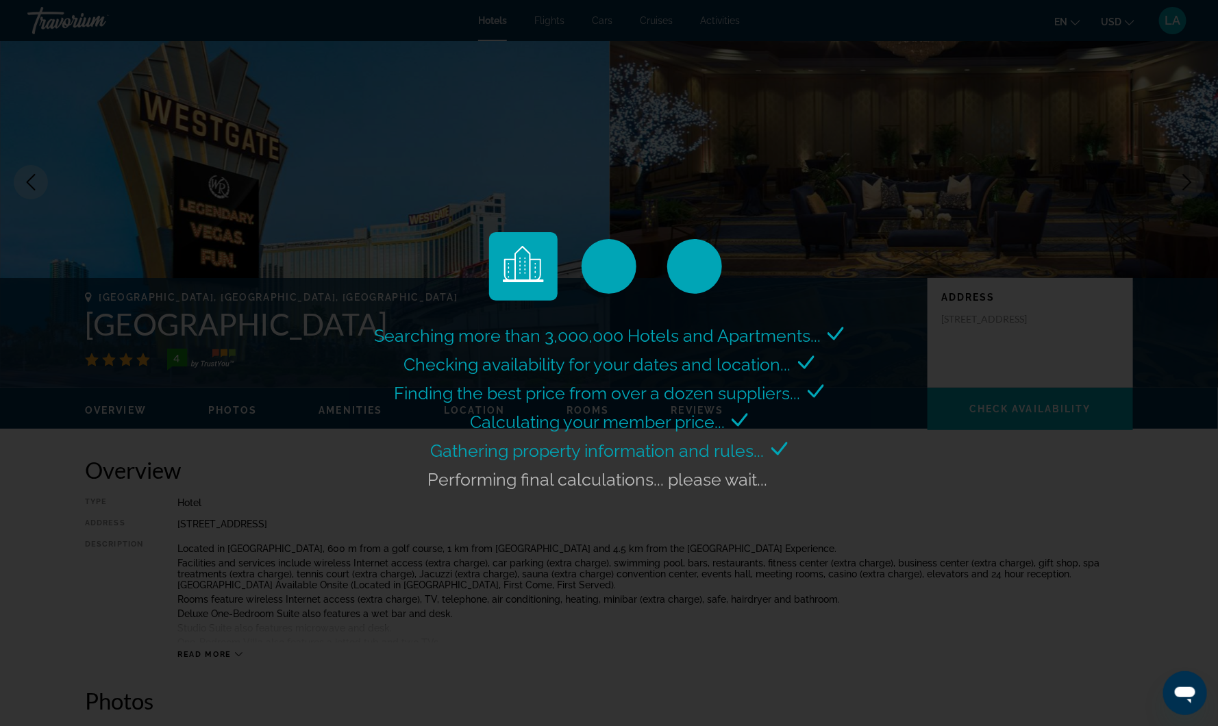
click at [230, 444] on div "Searching more than 3,000,000 Hotels and Apartments... Checking availability fo…" at bounding box center [609, 363] width 1218 height 726
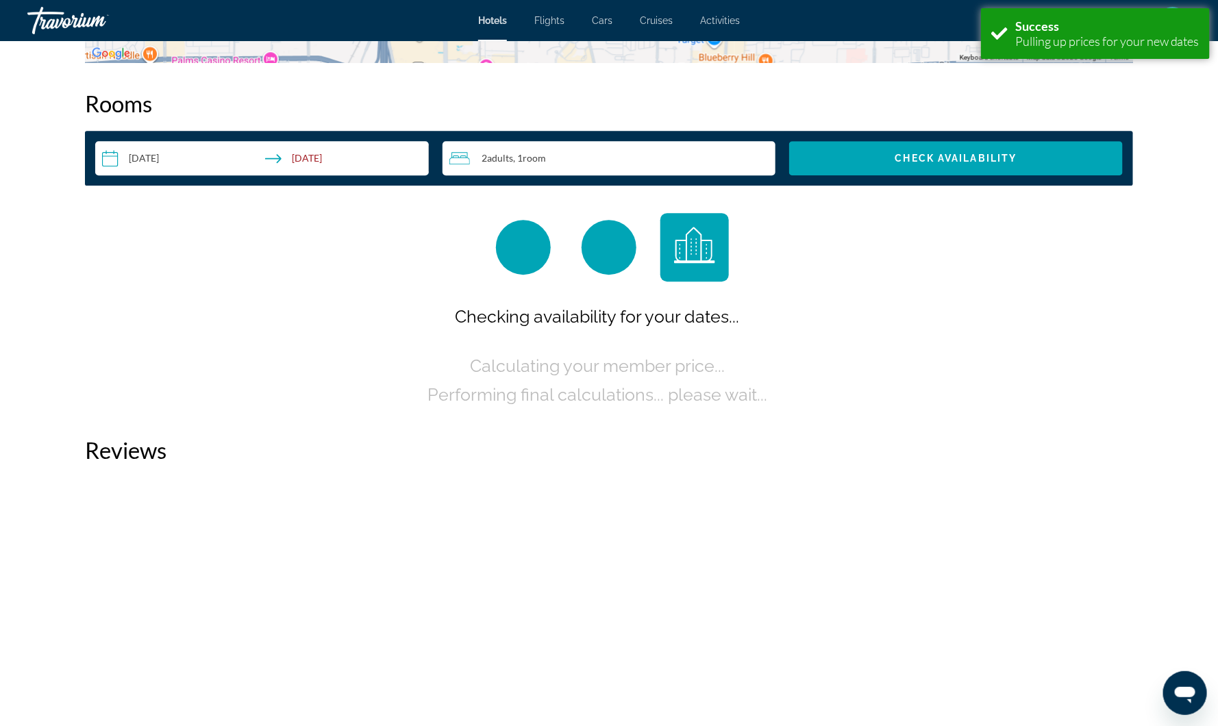
scroll to position [1733, 0]
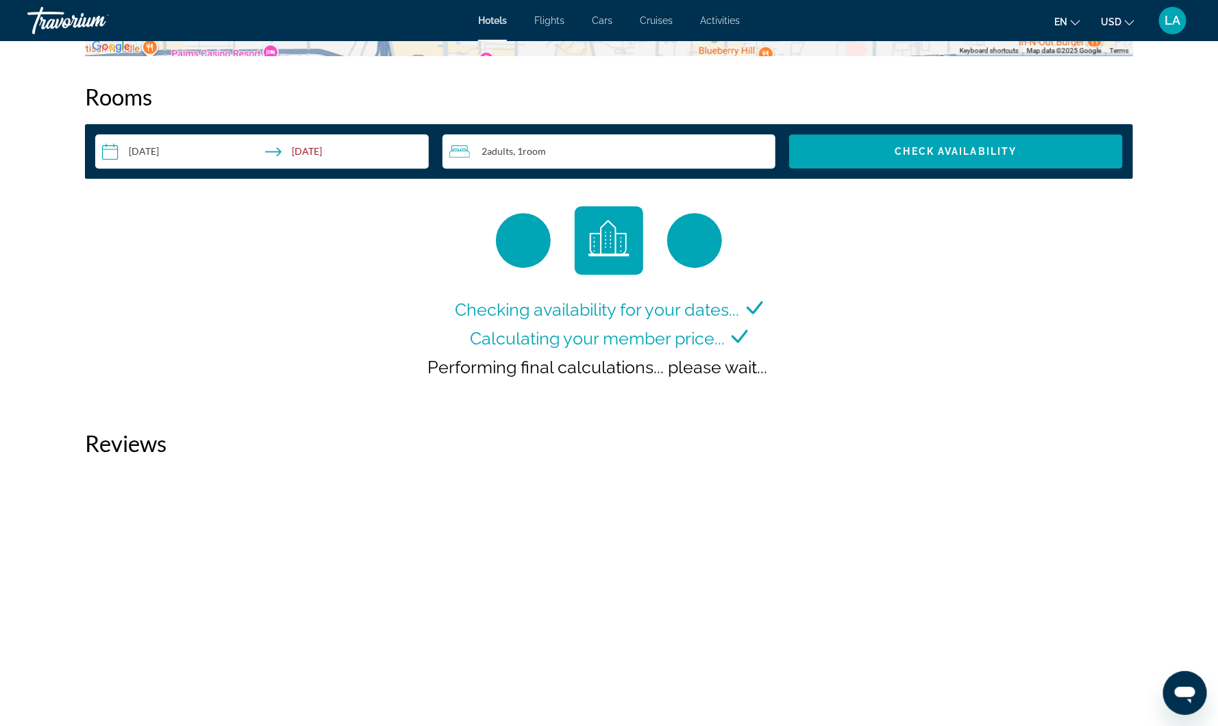
click at [307, 151] on input "**********" at bounding box center [264, 153] width 339 height 38
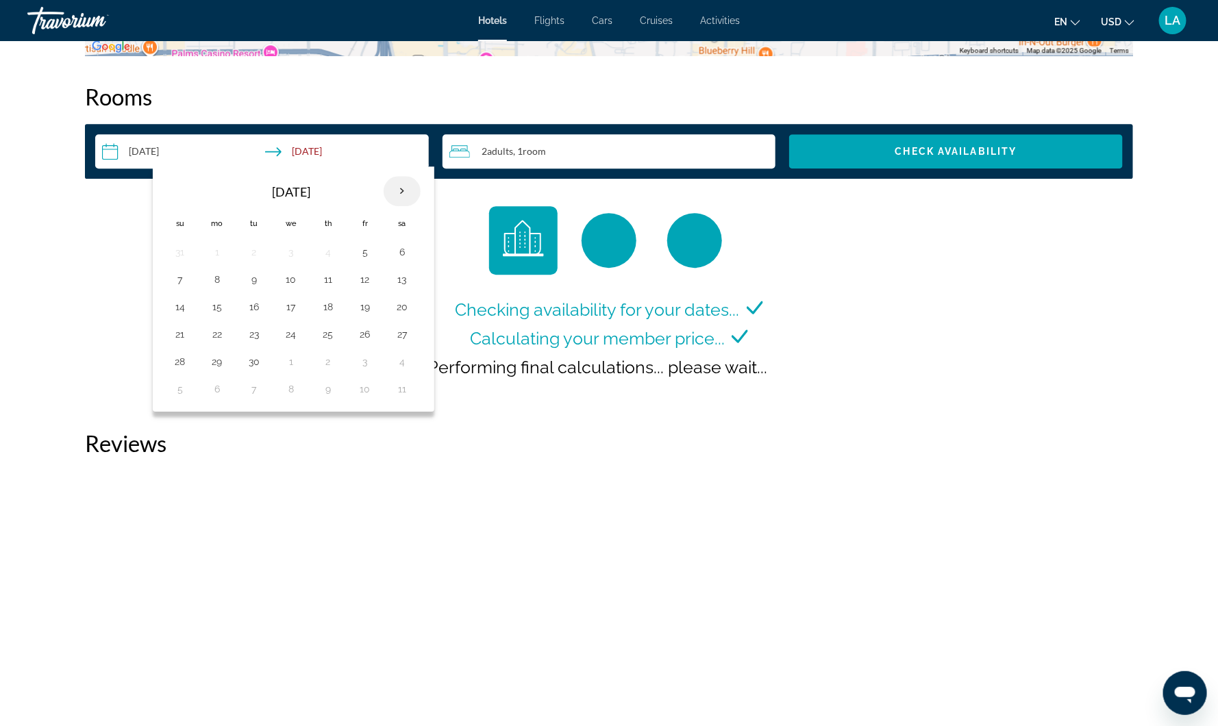
click at [401, 192] on th "Next month" at bounding box center [401, 191] width 37 height 30
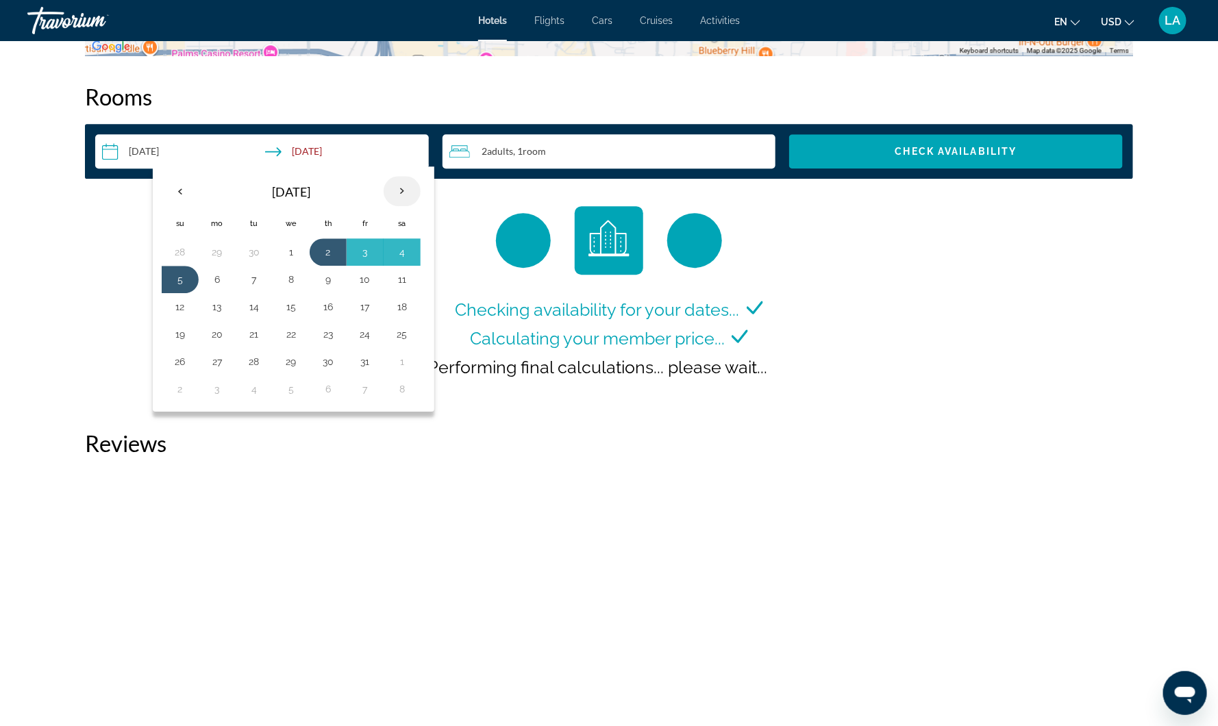
click at [401, 192] on th "Next month" at bounding box center [401, 191] width 37 height 30
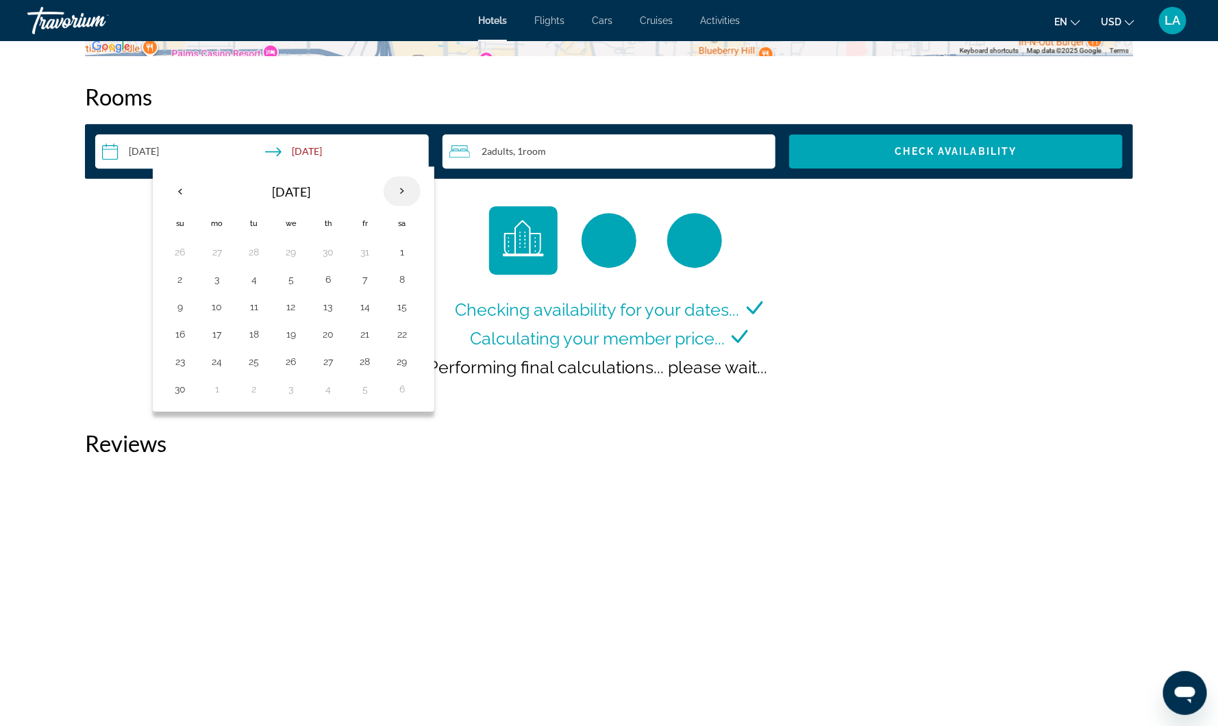
click at [401, 192] on th "Next month" at bounding box center [401, 191] width 37 height 30
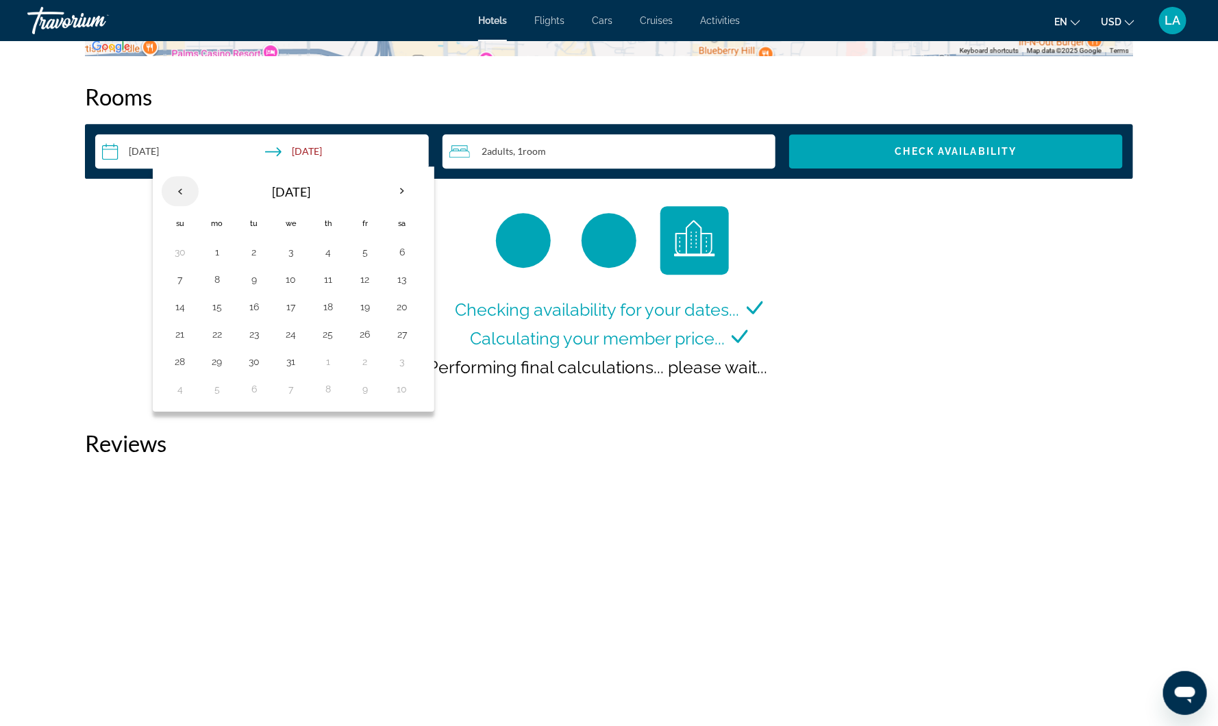
click at [176, 188] on th "Previous month" at bounding box center [180, 191] width 37 height 30
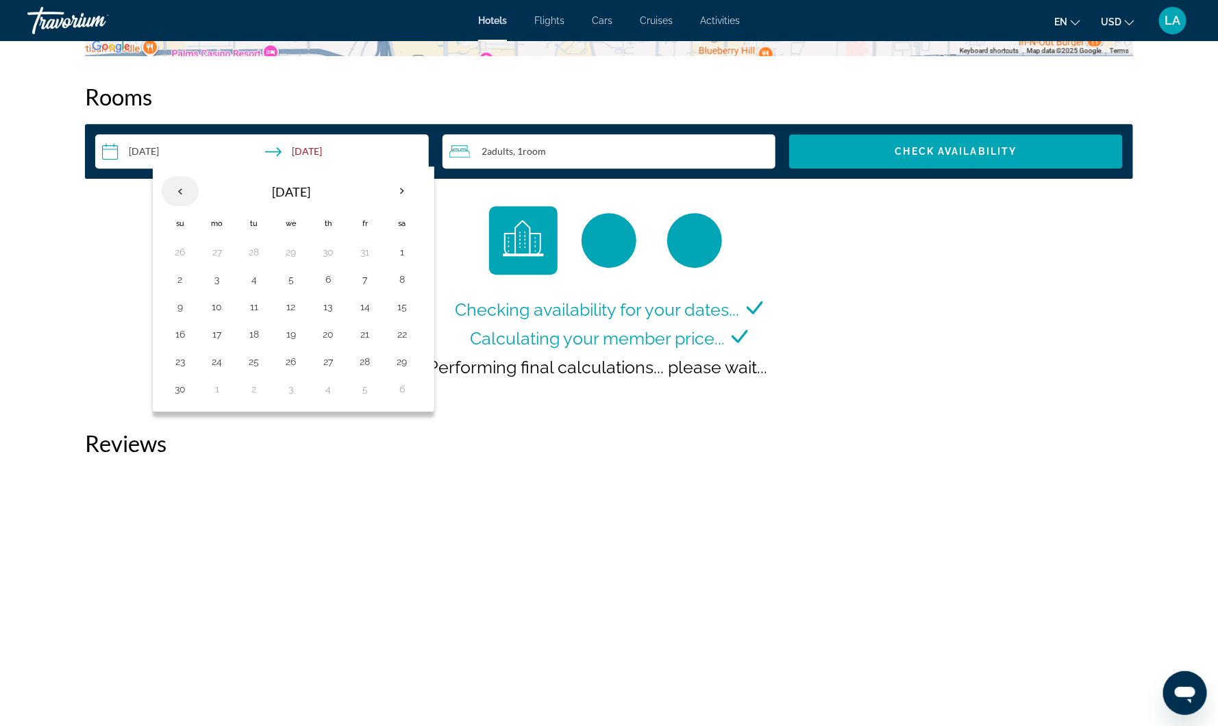
click at [176, 188] on th "Previous month" at bounding box center [180, 191] width 37 height 30
click at [951, 252] on div "Checking availability for your dates... Calculating your member price... Perfor…" at bounding box center [609, 304] width 1048 height 196
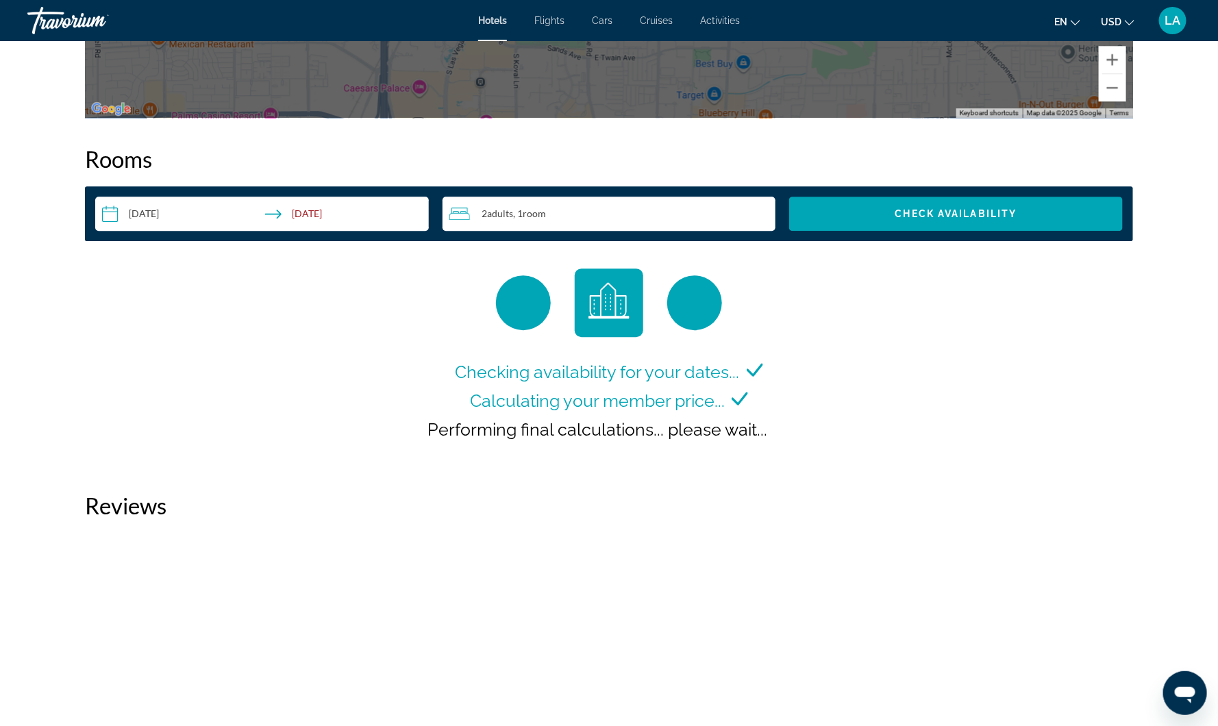
scroll to position [1672, 0]
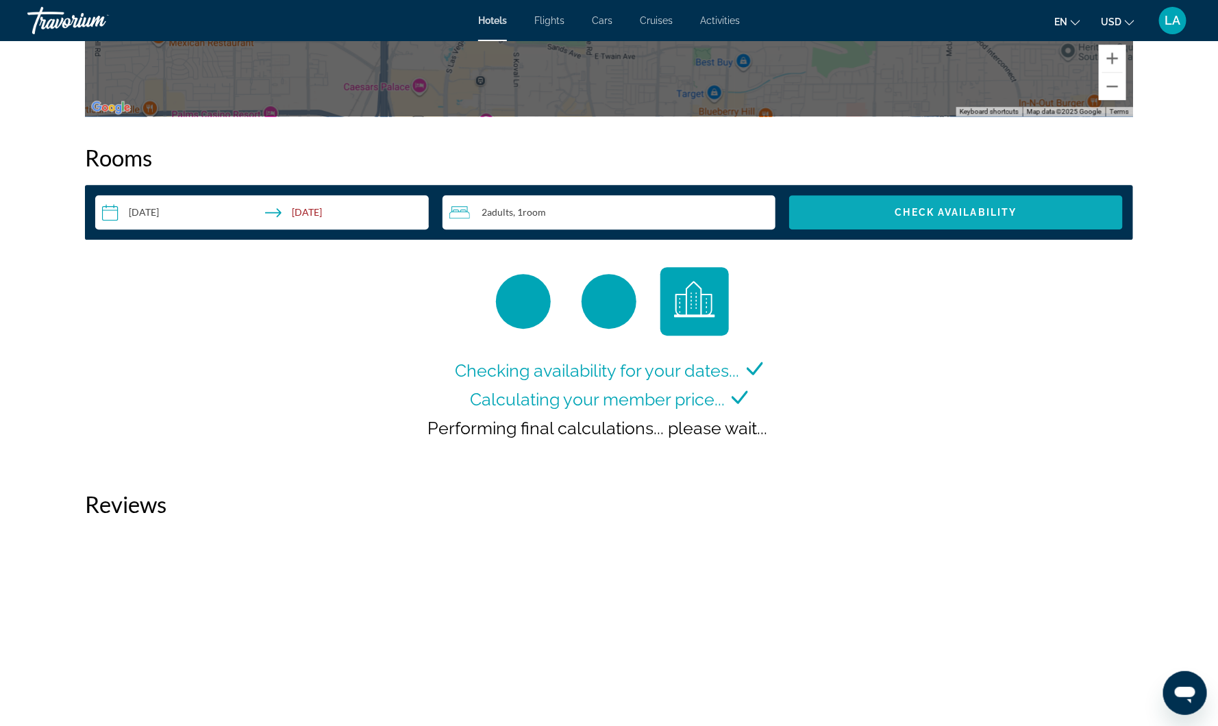
click at [862, 210] on span "Search widget" at bounding box center [956, 212] width 334 height 33
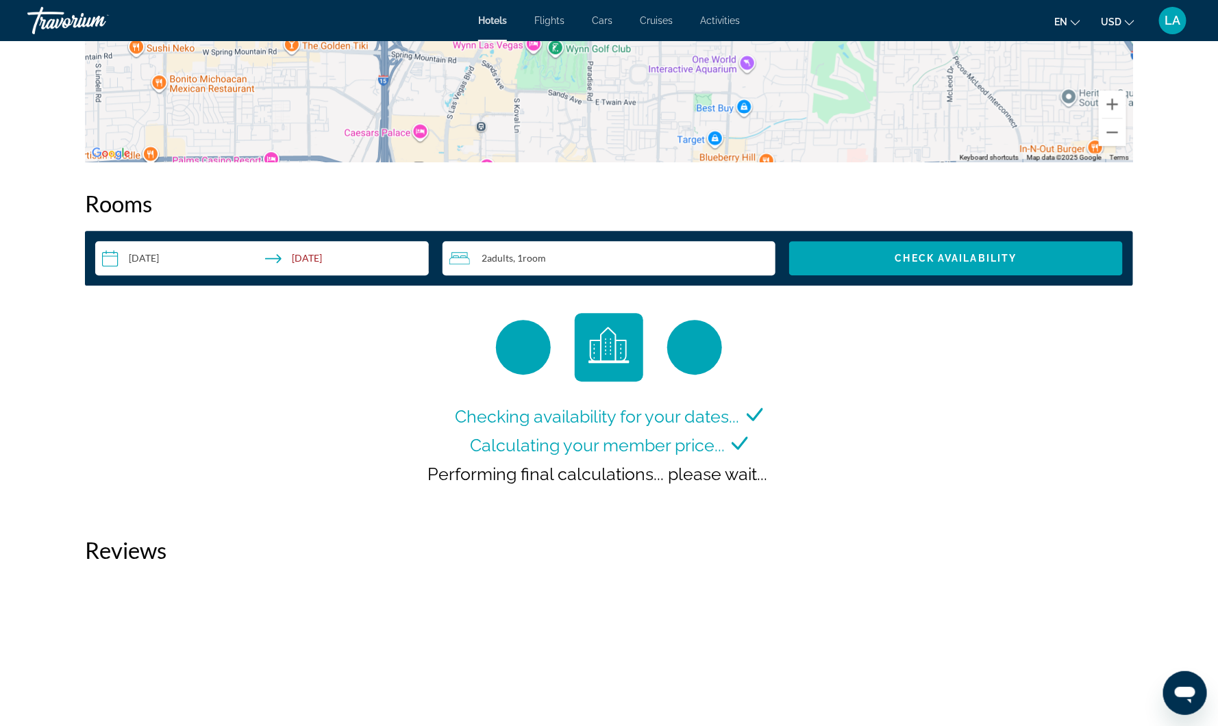
scroll to position [1626, 0]
click at [1005, 254] on span "Check Availability" at bounding box center [956, 258] width 122 height 11
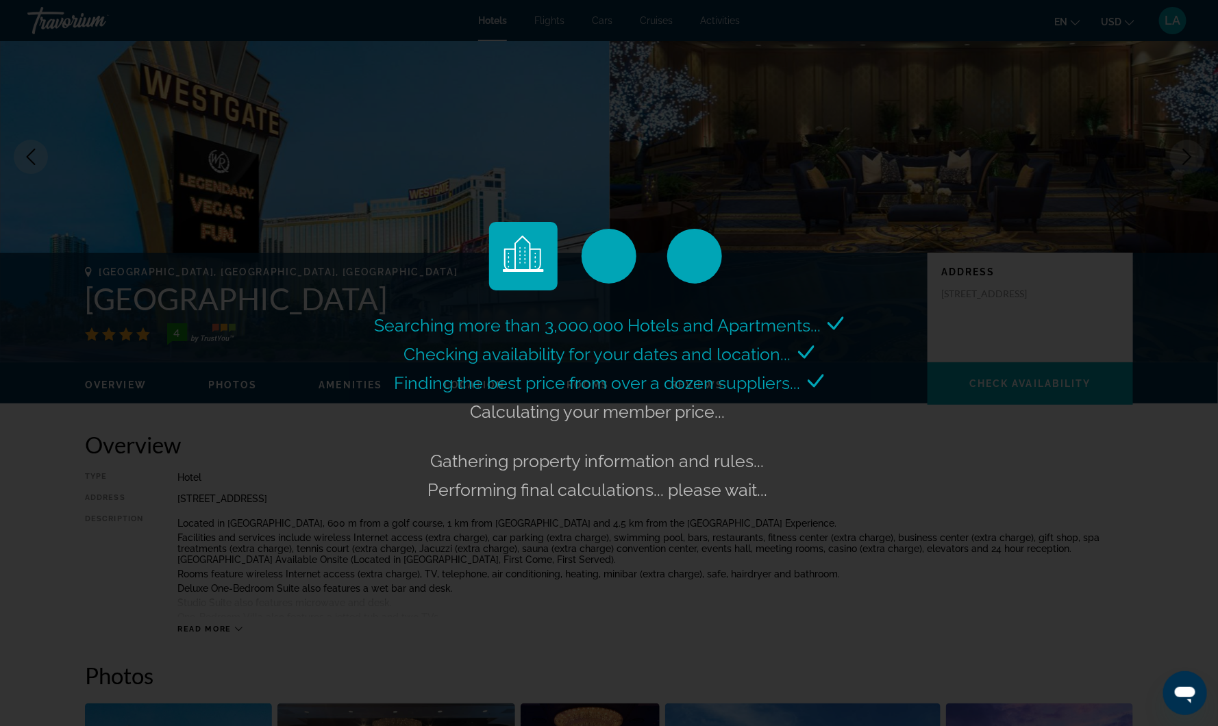
scroll to position [0, 0]
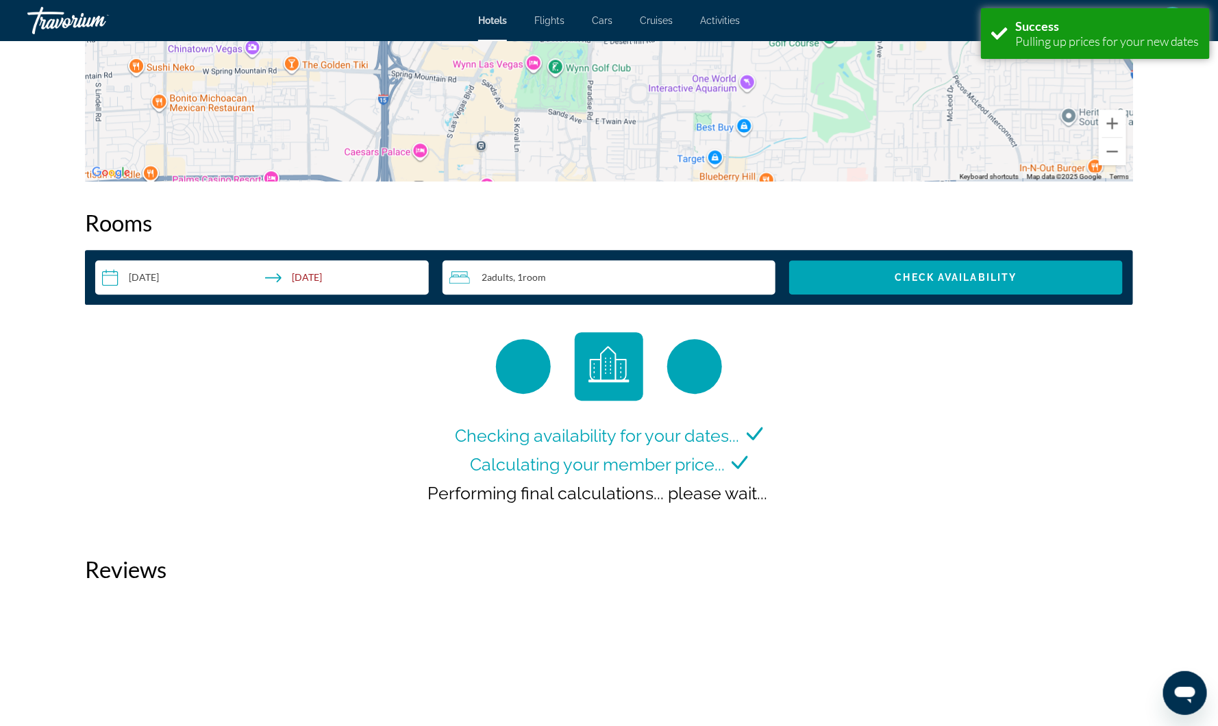
scroll to position [1733, 0]
